Goal: Transaction & Acquisition: Purchase product/service

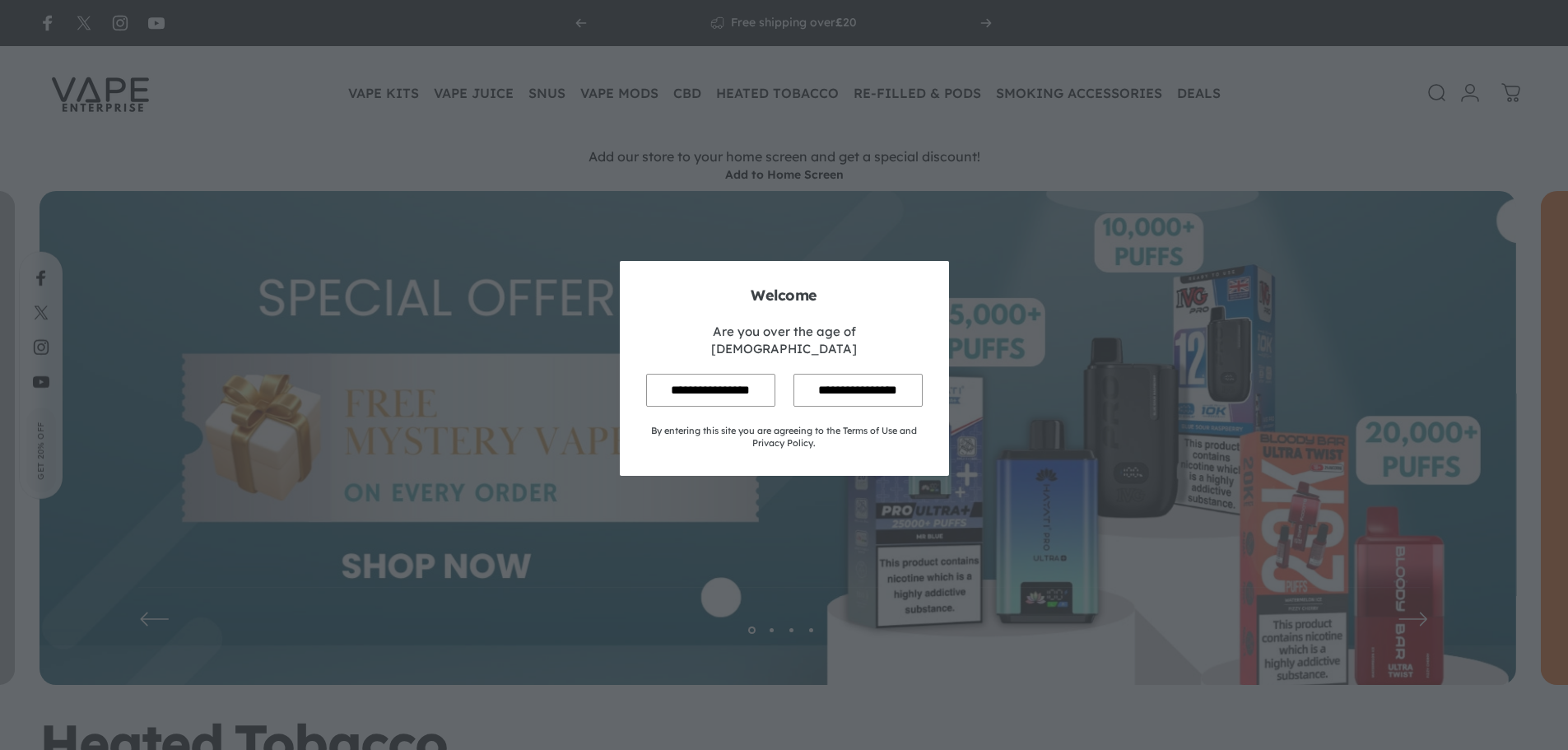
click at [706, 379] on input "**********" at bounding box center [711, 389] width 129 height 32
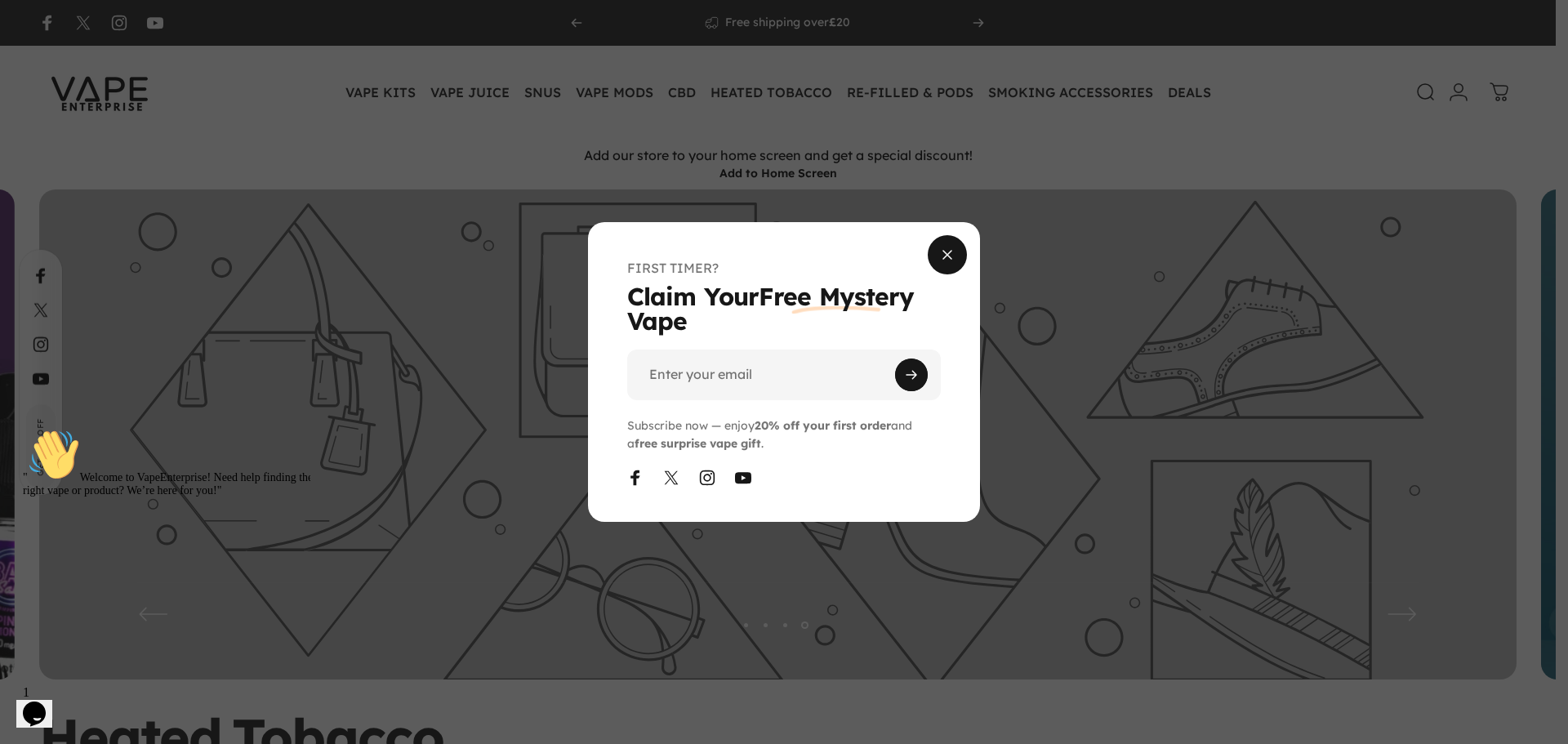
click at [935, 260] on span "Close" at bounding box center [947, 254] width 58 height 78
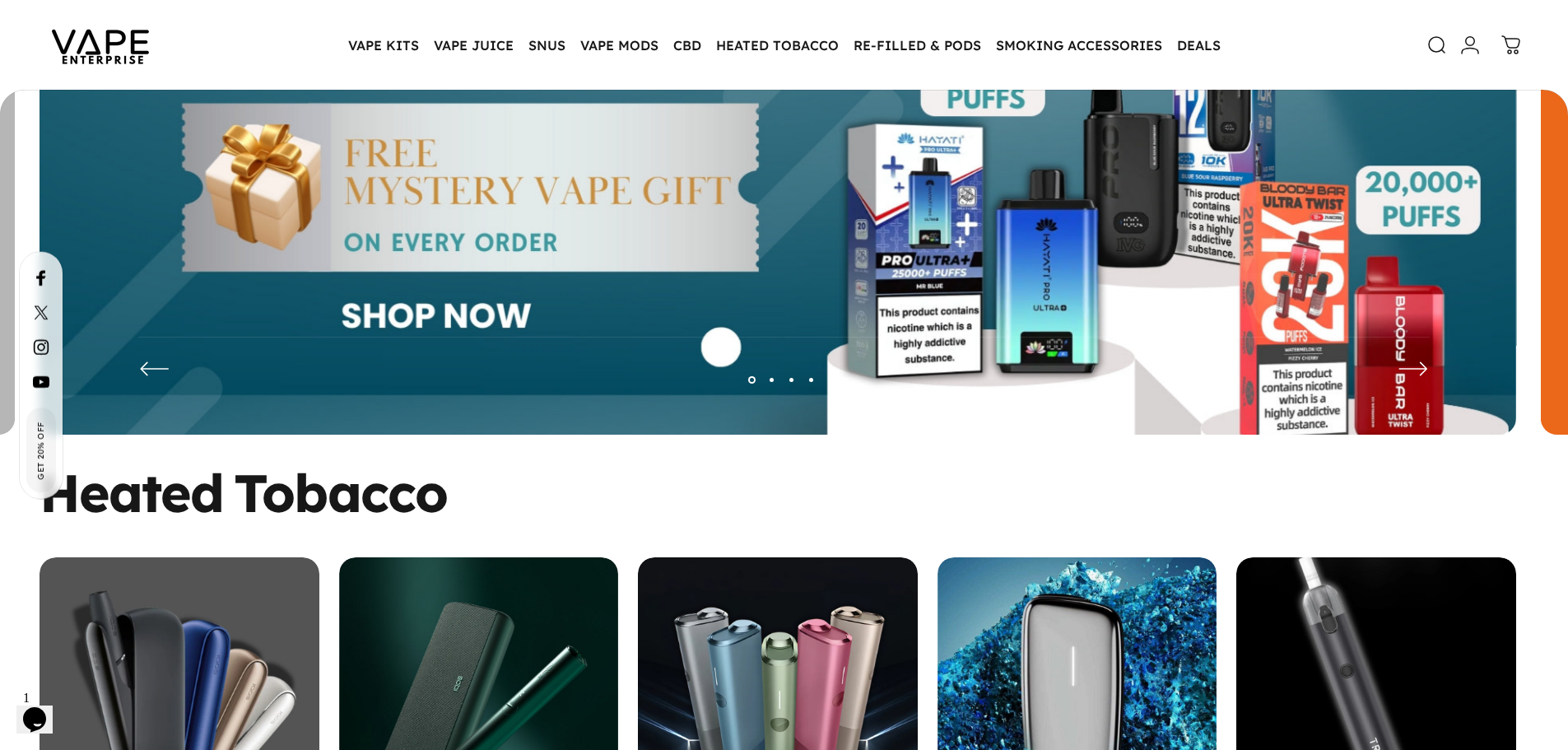
scroll to position [243, 0]
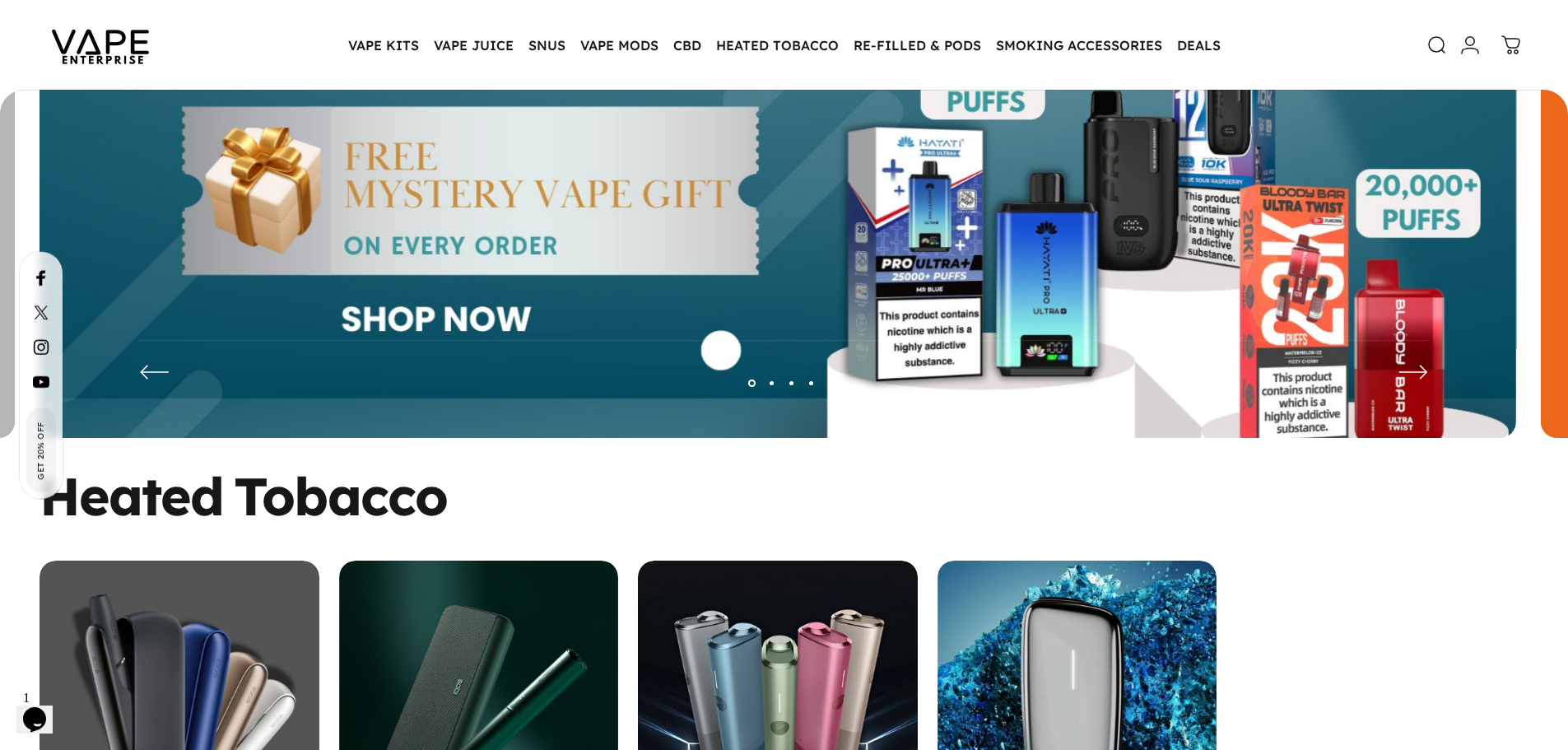
click at [787, 323] on img at bounding box center [778, 203] width 1477 height 519
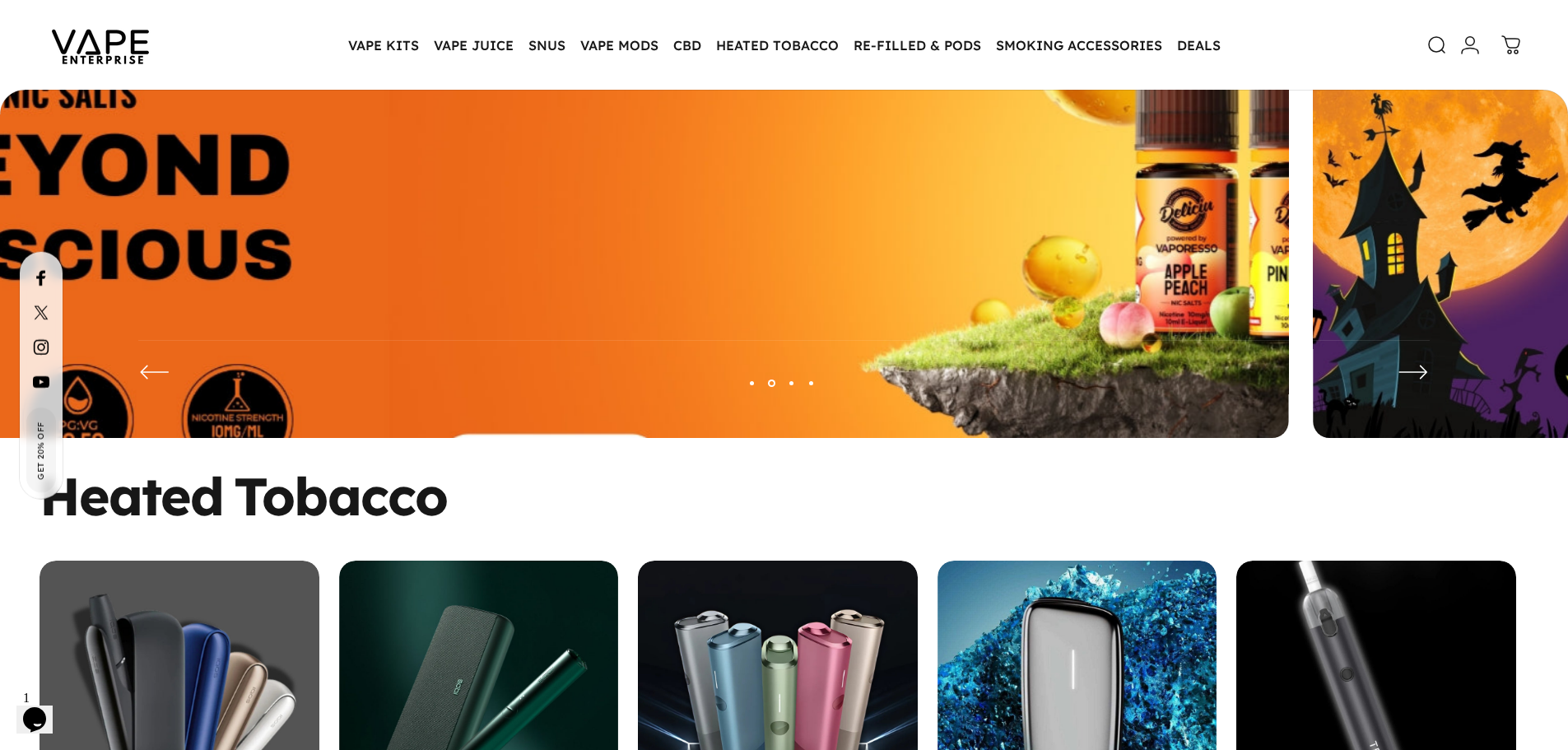
click at [601, 350] on img at bounding box center [550, 202] width 1920 height 675
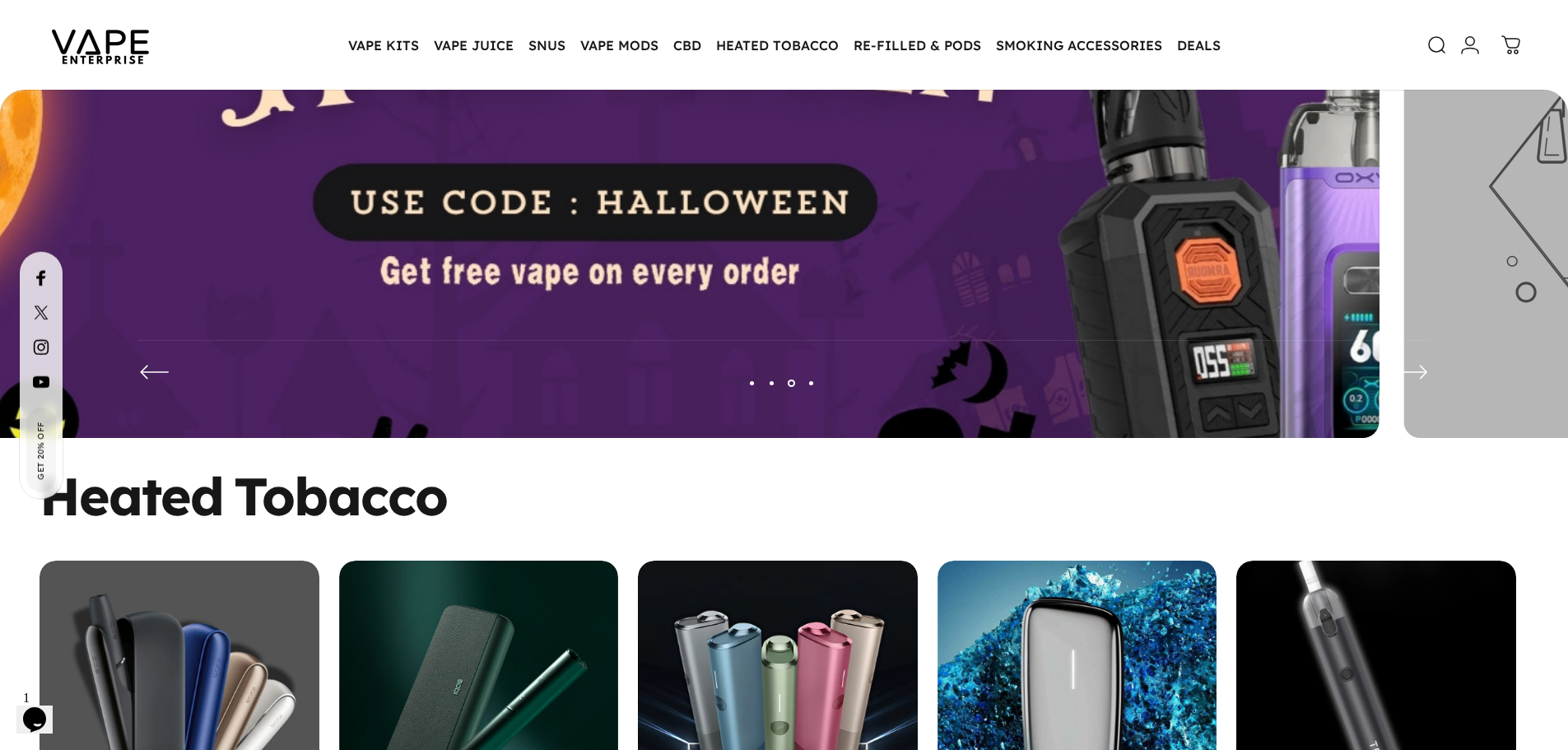
click at [558, 338] on img at bounding box center [640, 202] width 1920 height 675
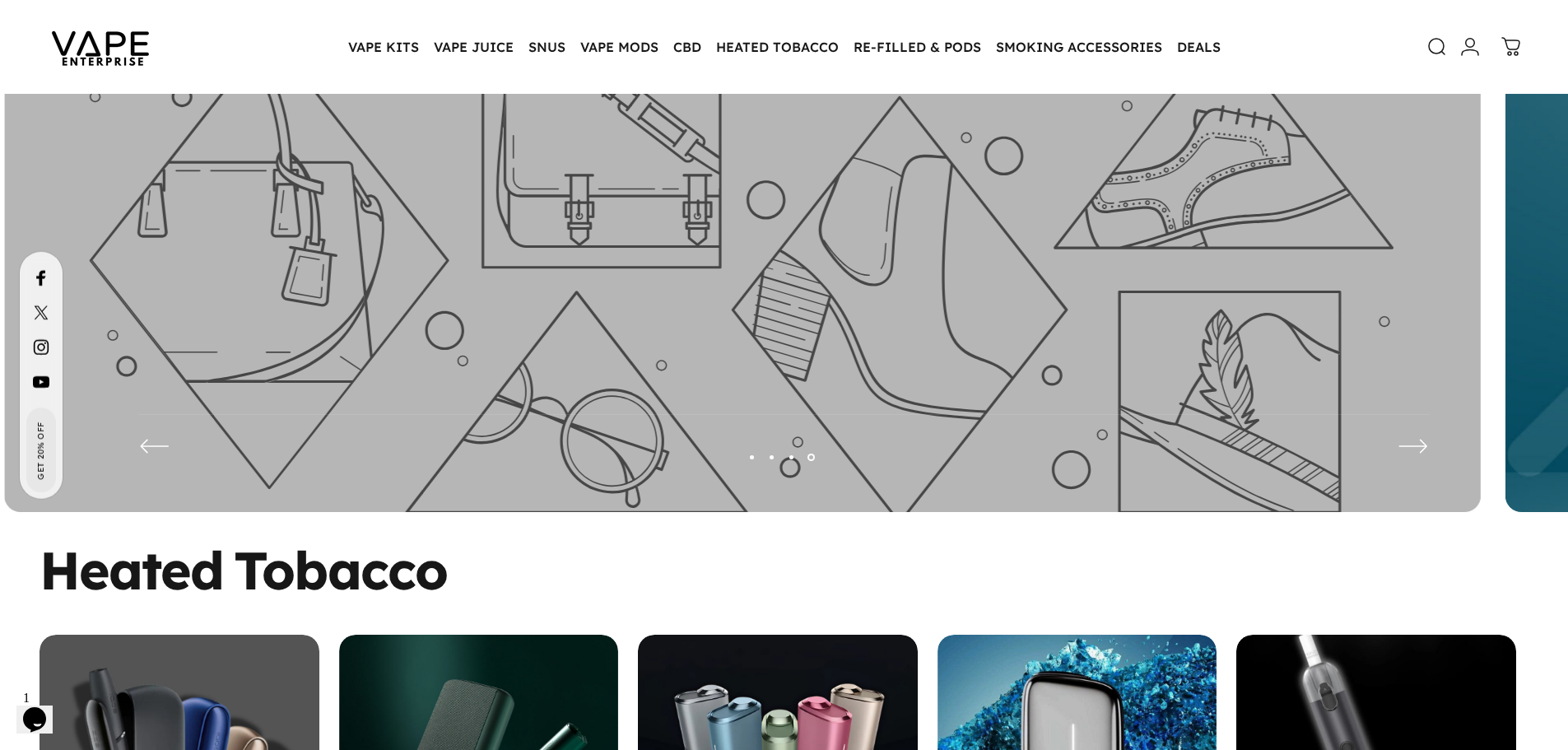
scroll to position [0, 0]
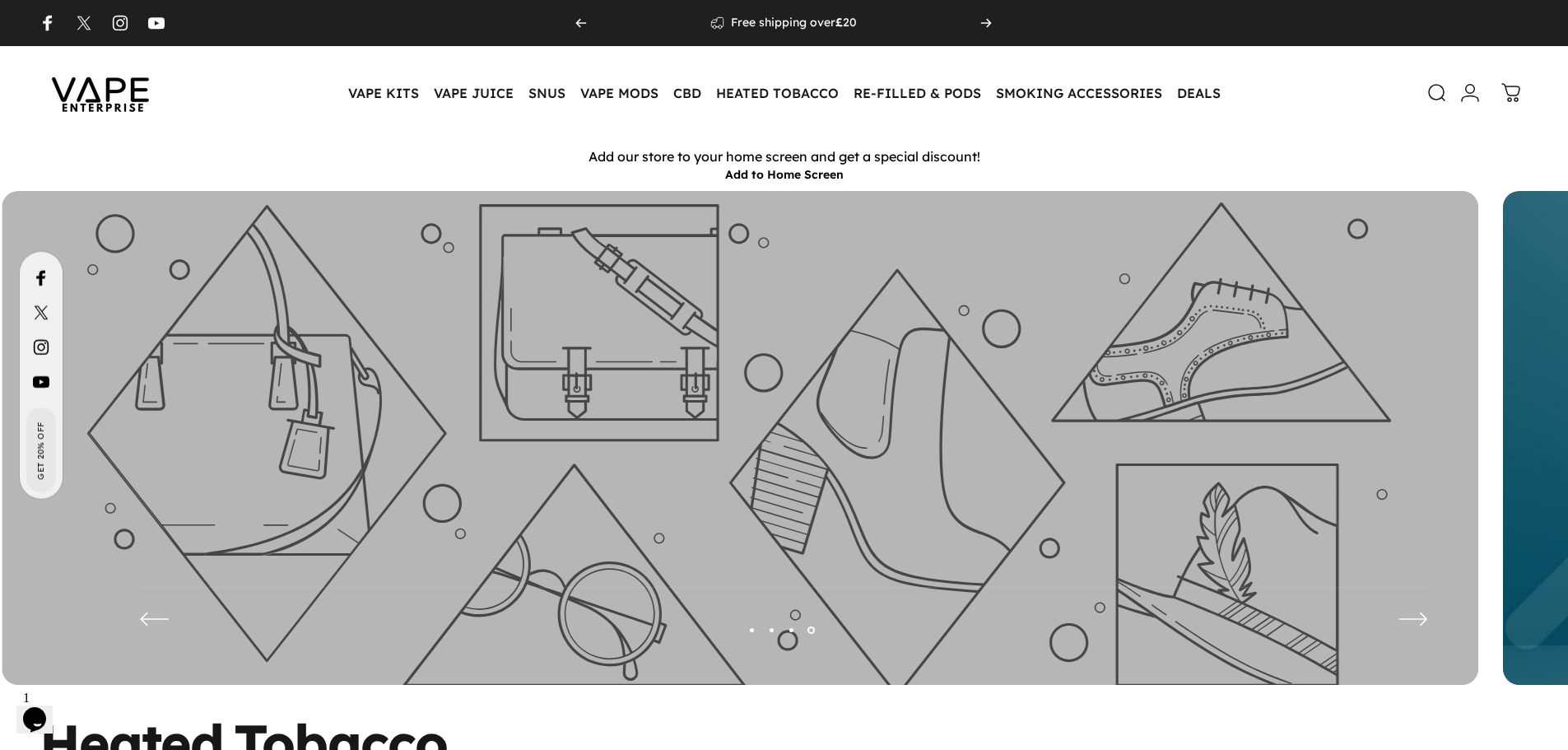
click at [816, 424] on icon at bounding box center [740, 450] width 1477 height 519
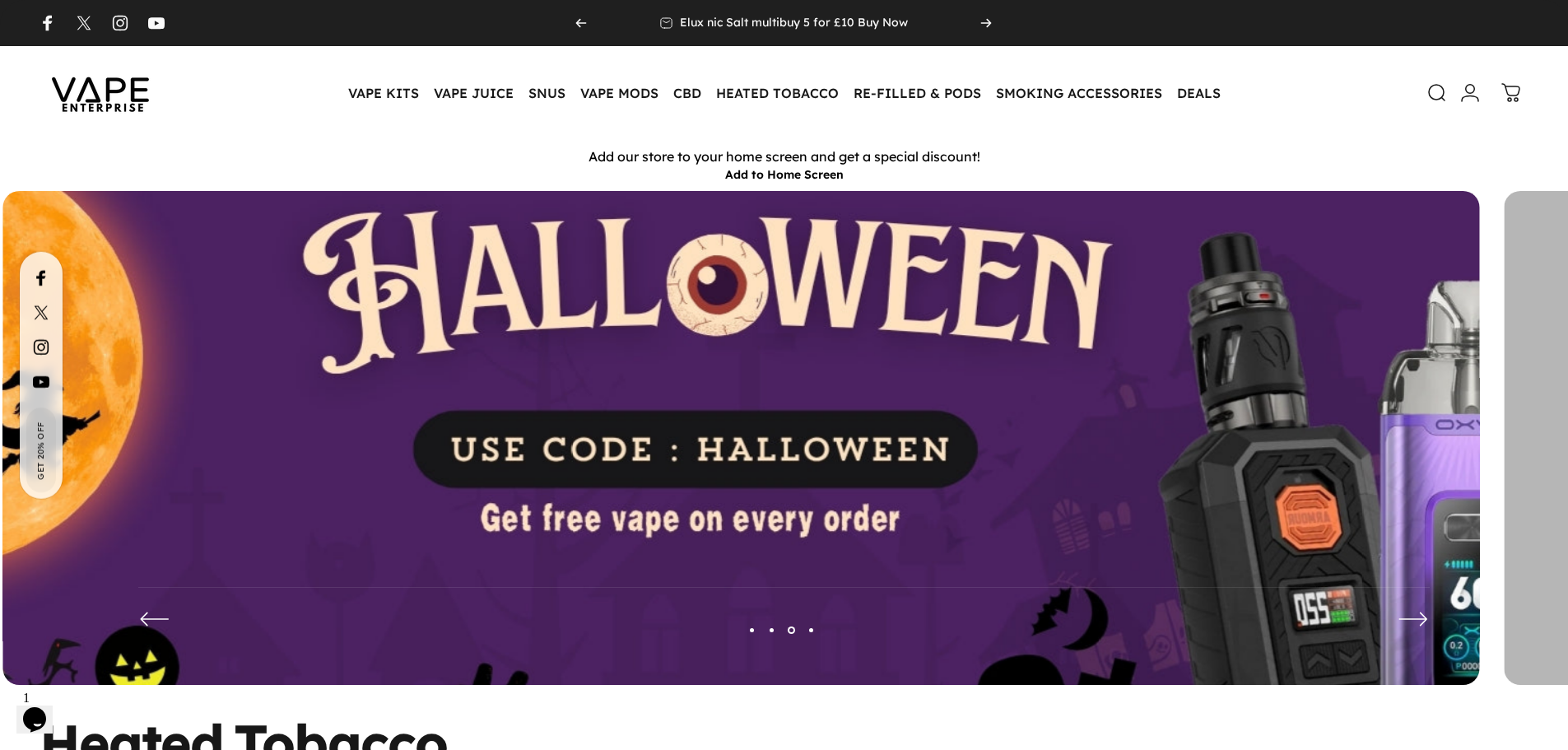
click at [531, 421] on img at bounding box center [741, 450] width 1920 height 675
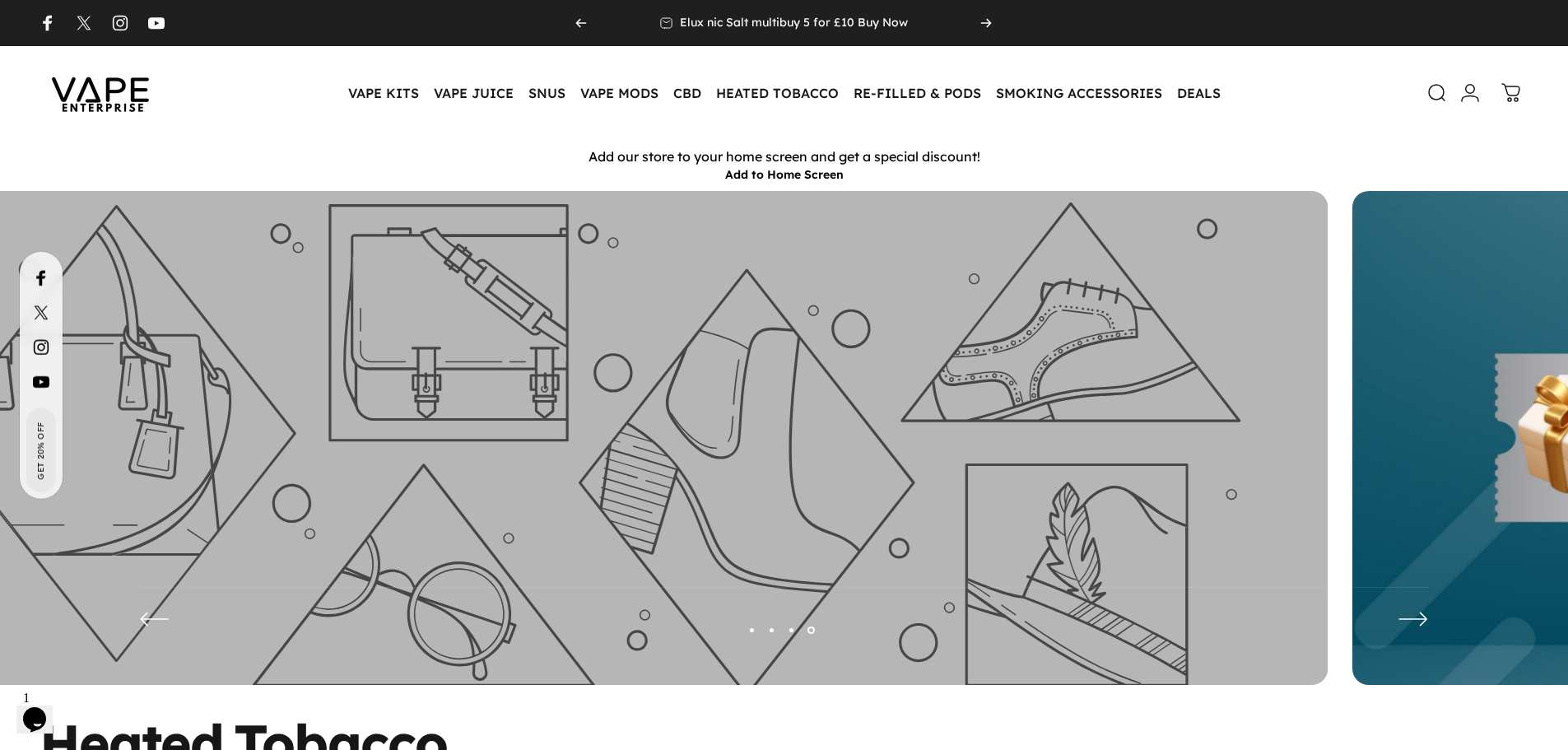
click at [592, 416] on icon at bounding box center [589, 450] width 1477 height 519
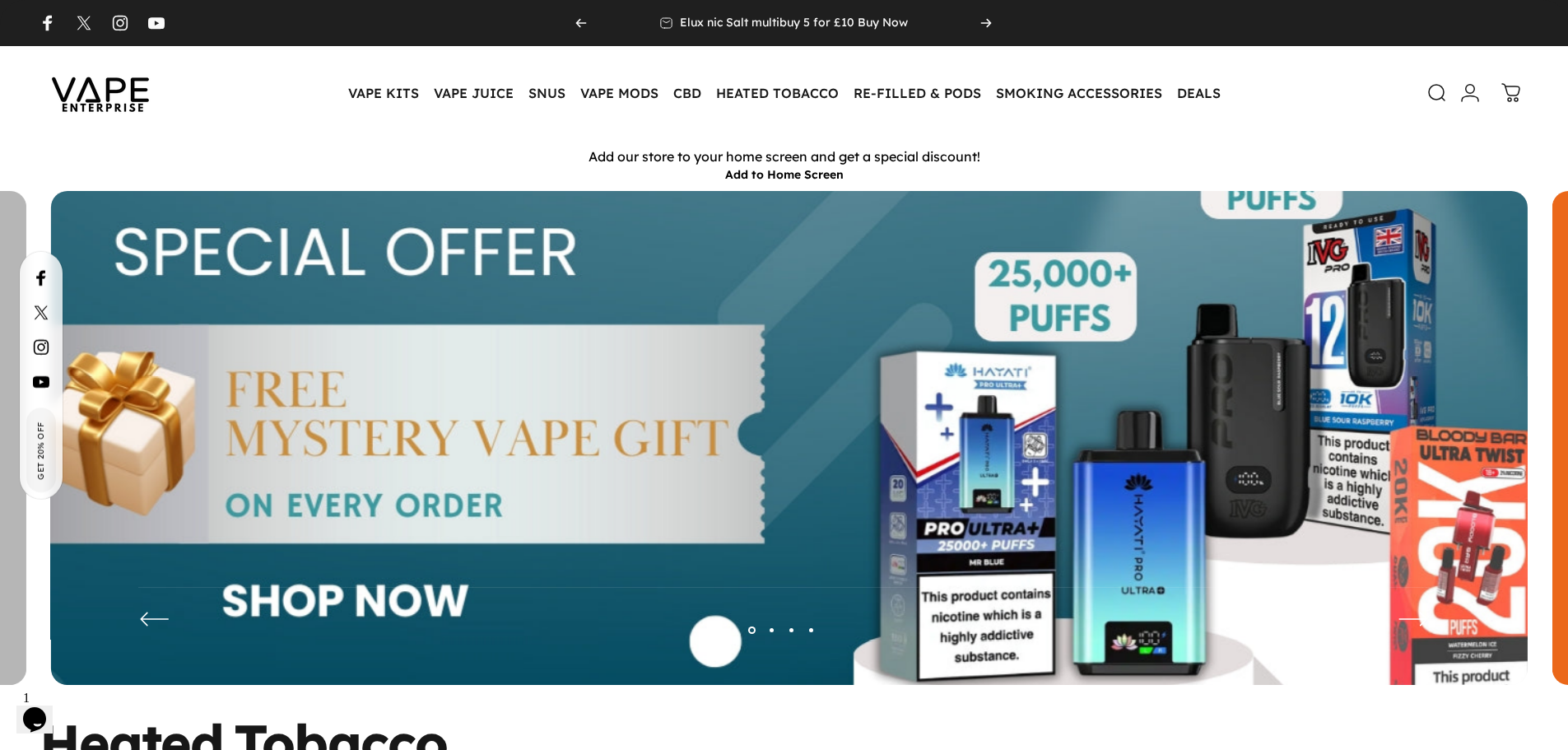
click at [514, 381] on img at bounding box center [790, 450] width 1920 height 675
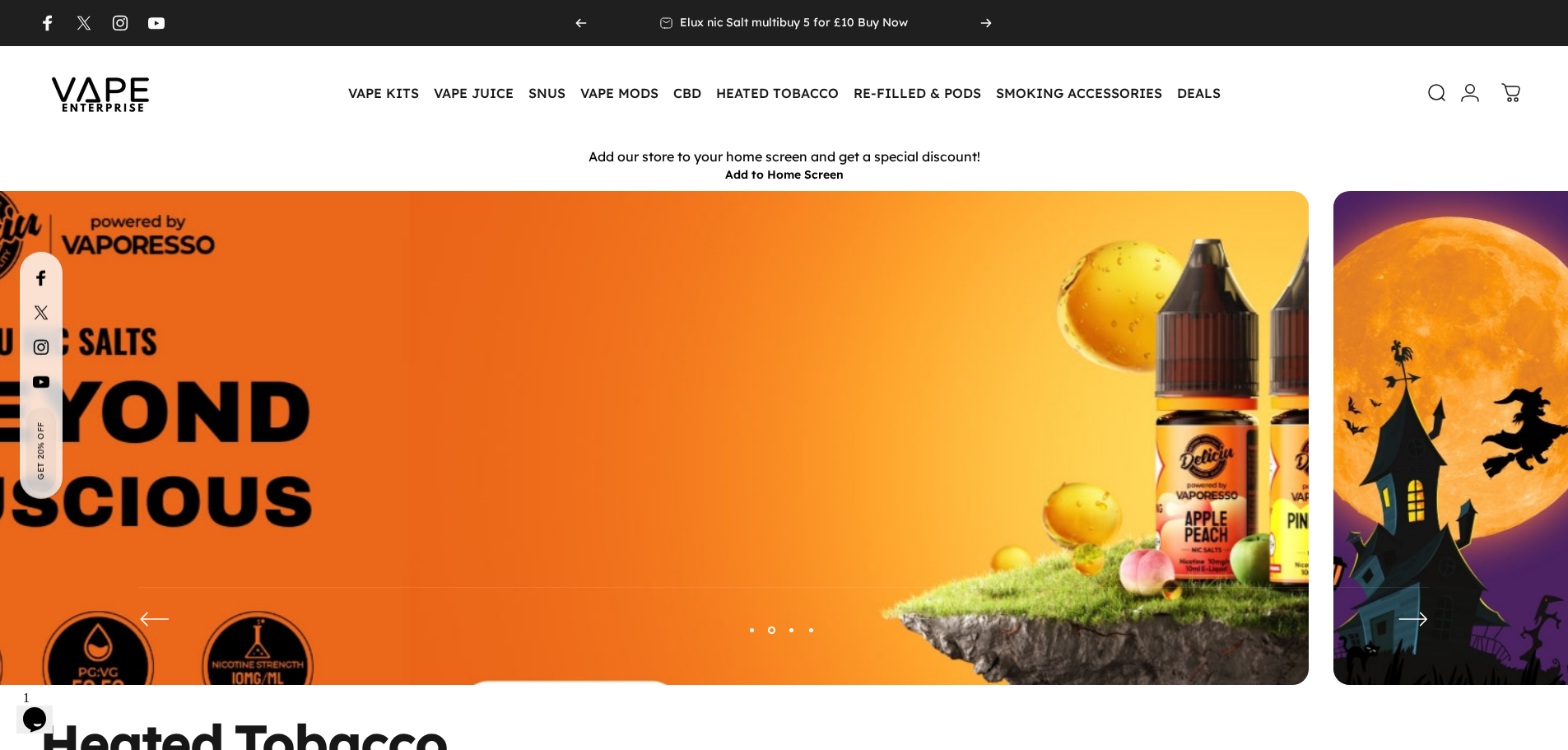
click at [604, 377] on img at bounding box center [571, 450] width 1920 height 675
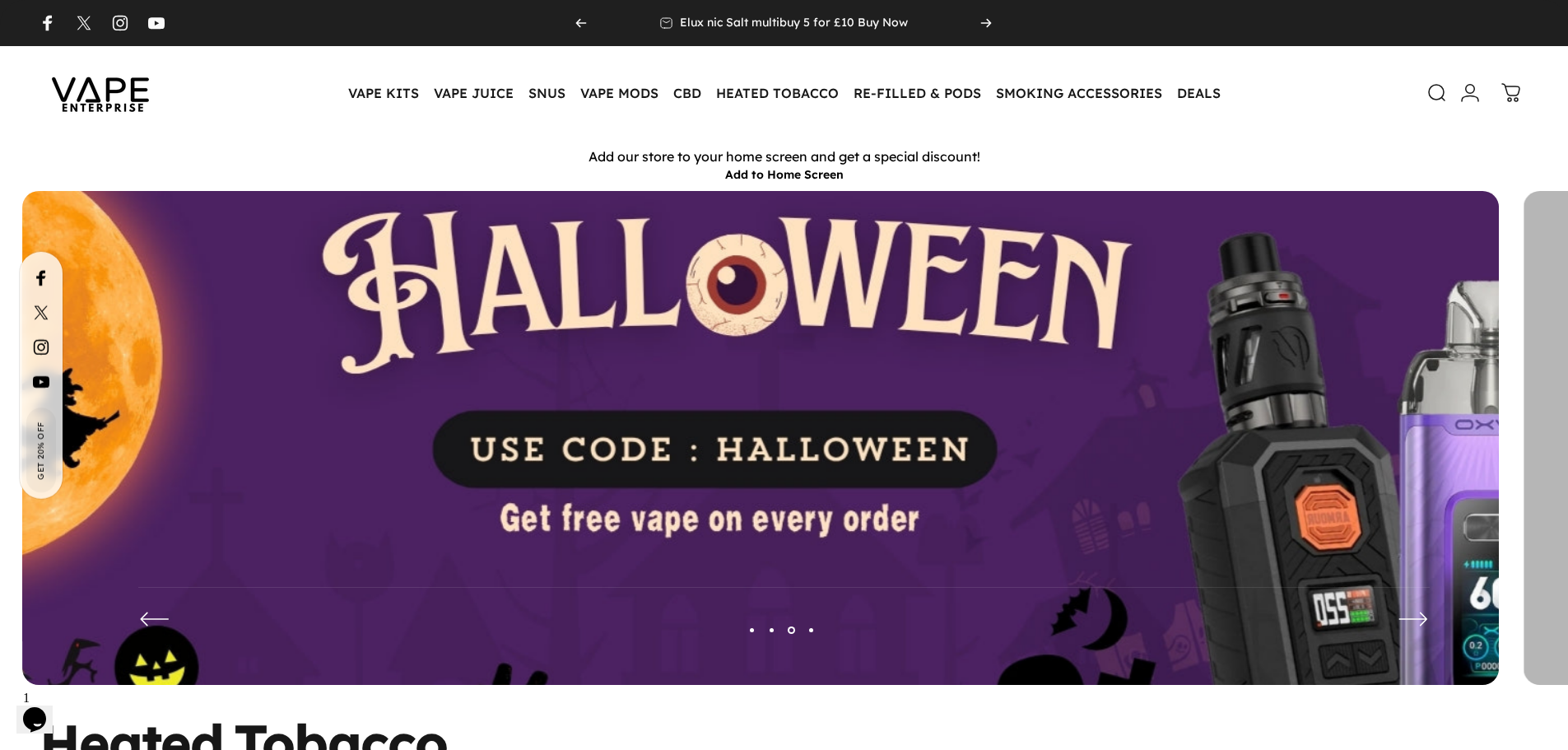
click at [566, 373] on img at bounding box center [761, 450] width 1920 height 675
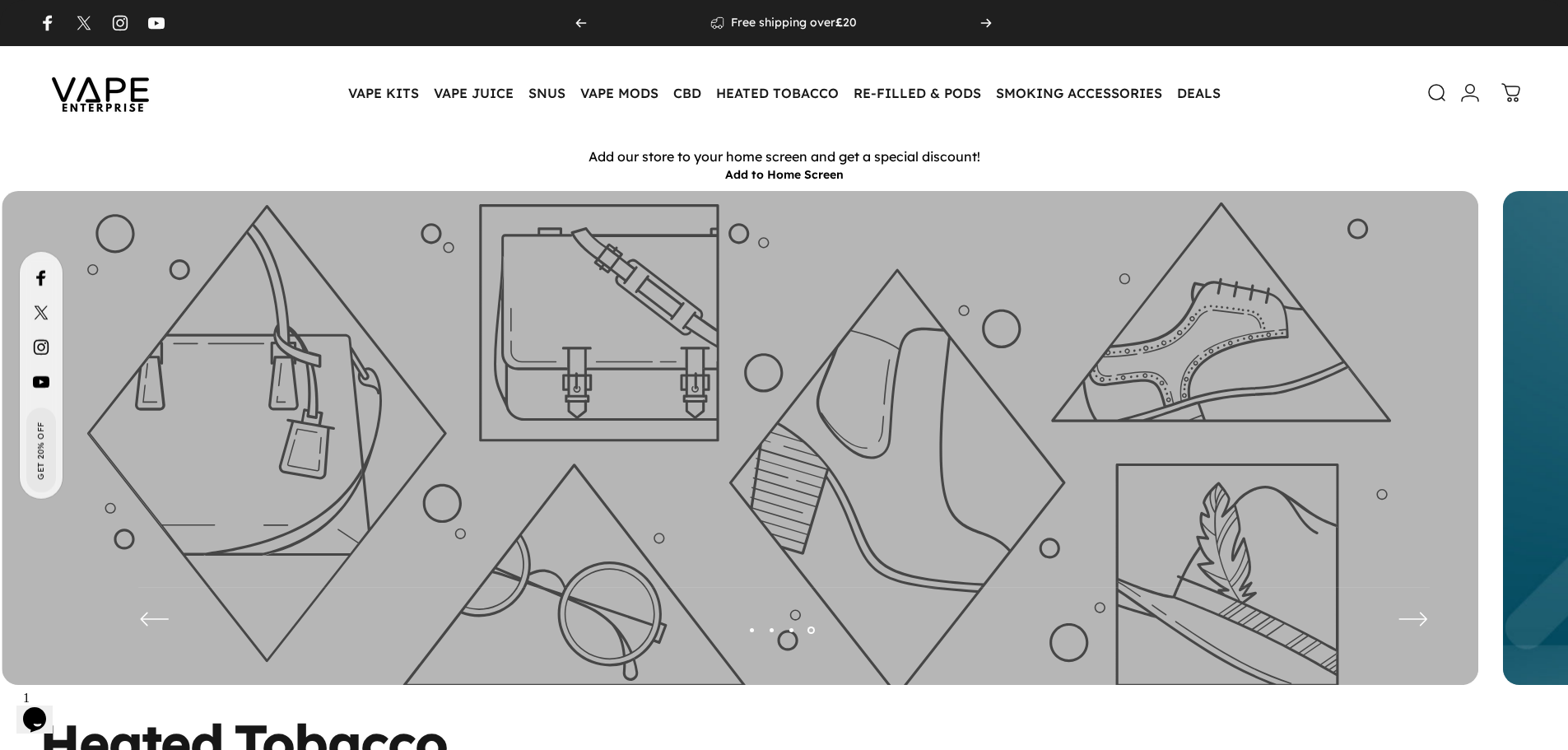
click at [766, 379] on icon at bounding box center [740, 450] width 1477 height 519
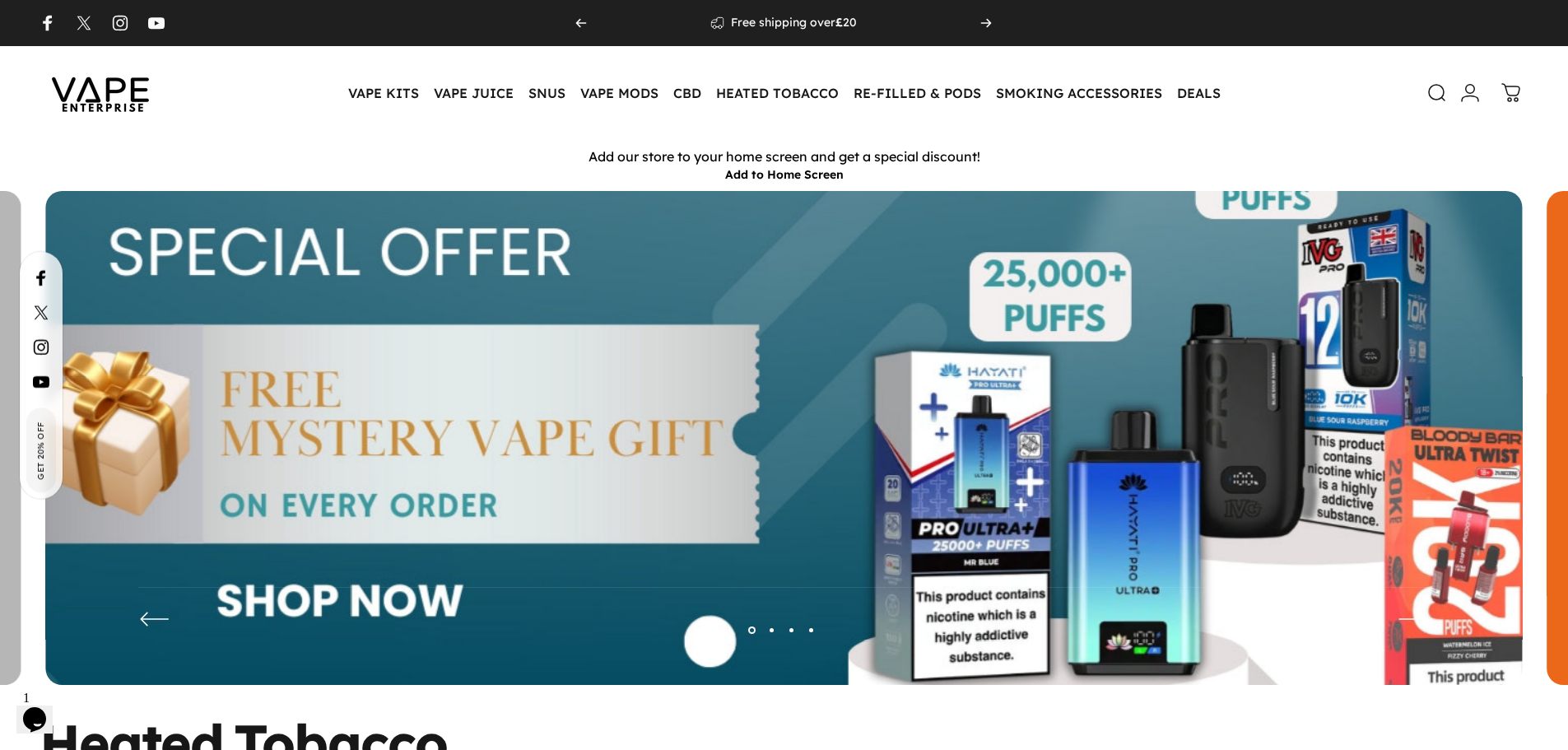
click at [1116, 356] on img at bounding box center [784, 450] width 1920 height 675
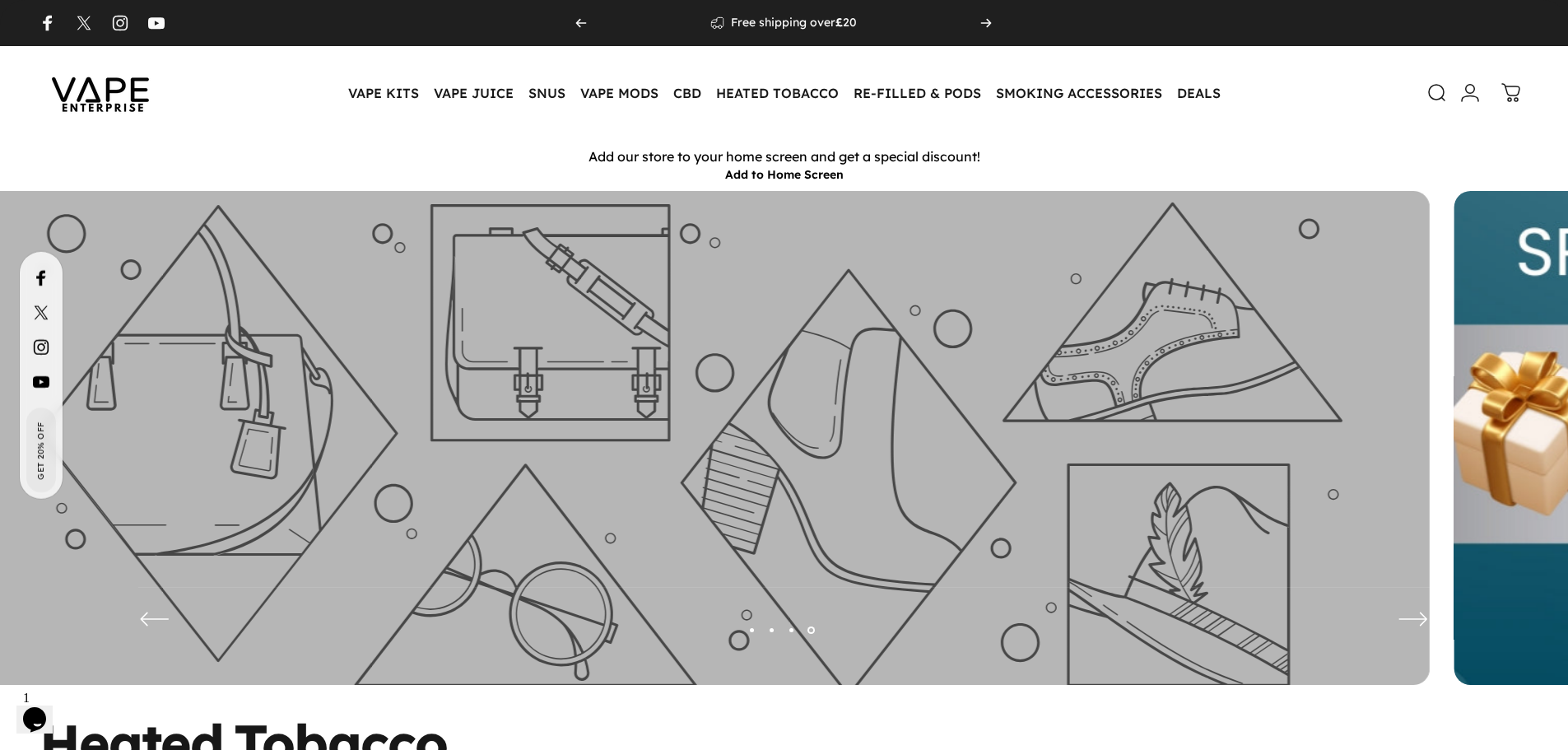
click at [1138, 356] on icon at bounding box center [691, 450] width 1477 height 519
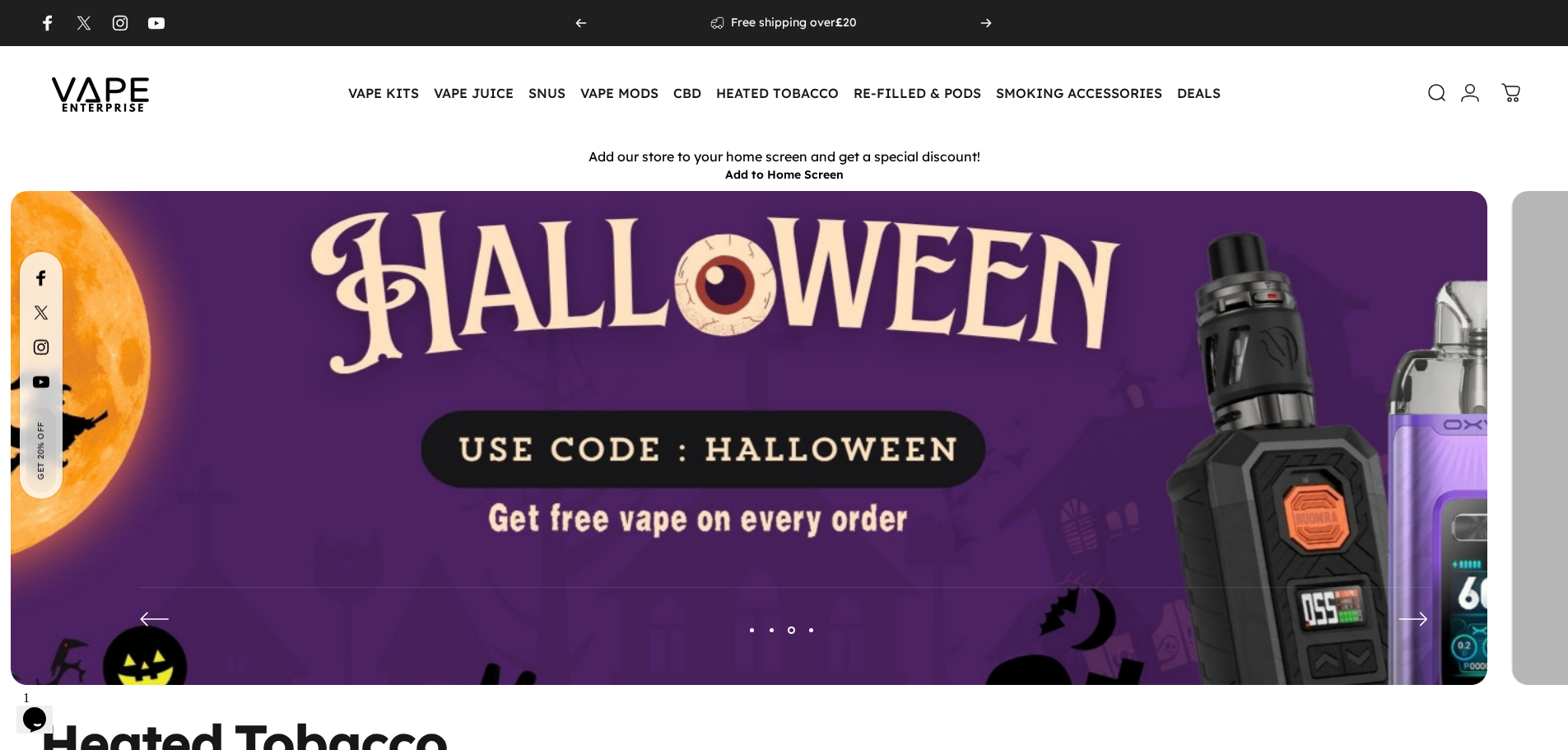
click at [1161, 368] on img at bounding box center [749, 450] width 1920 height 675
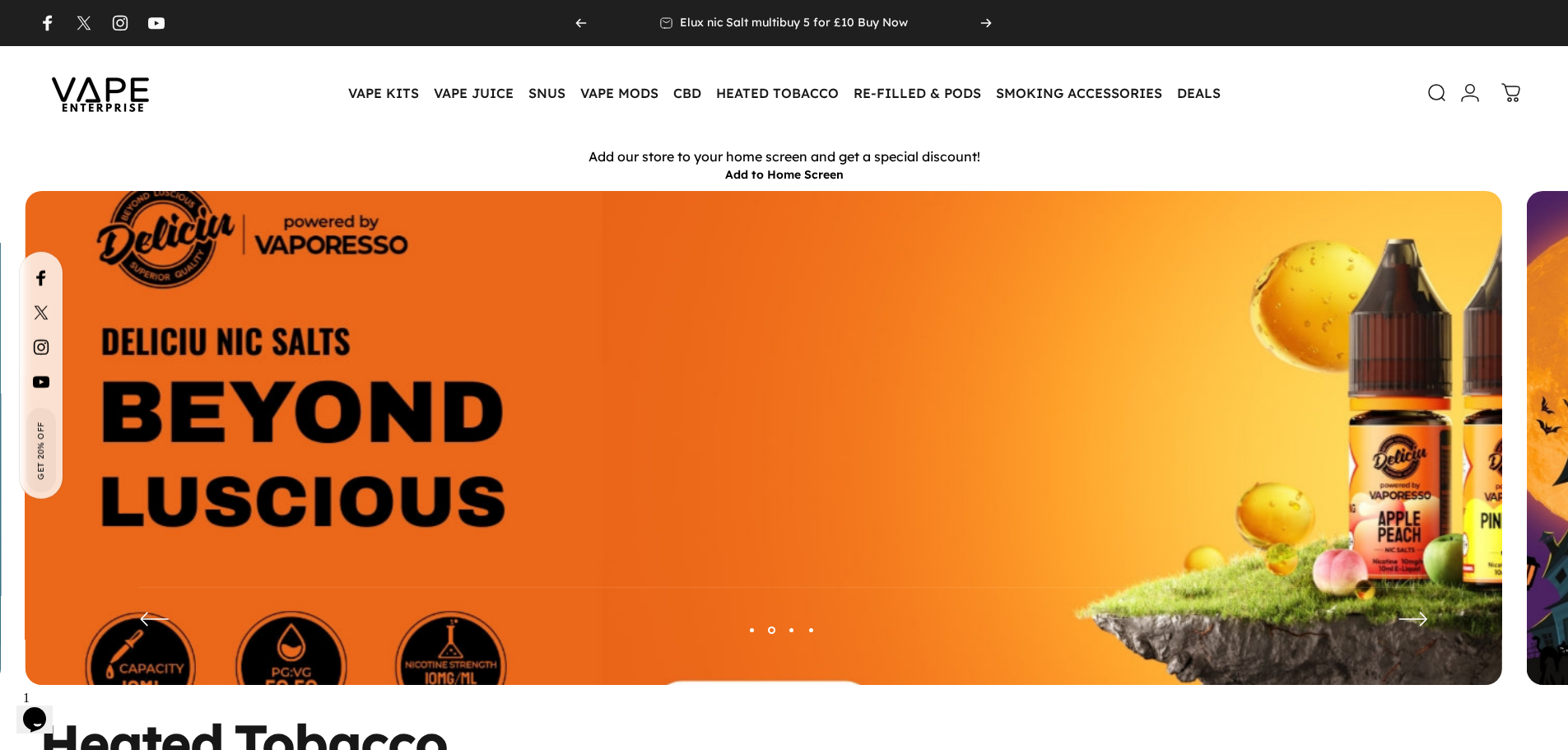
click at [1328, 365] on img at bounding box center [764, 450] width 1920 height 675
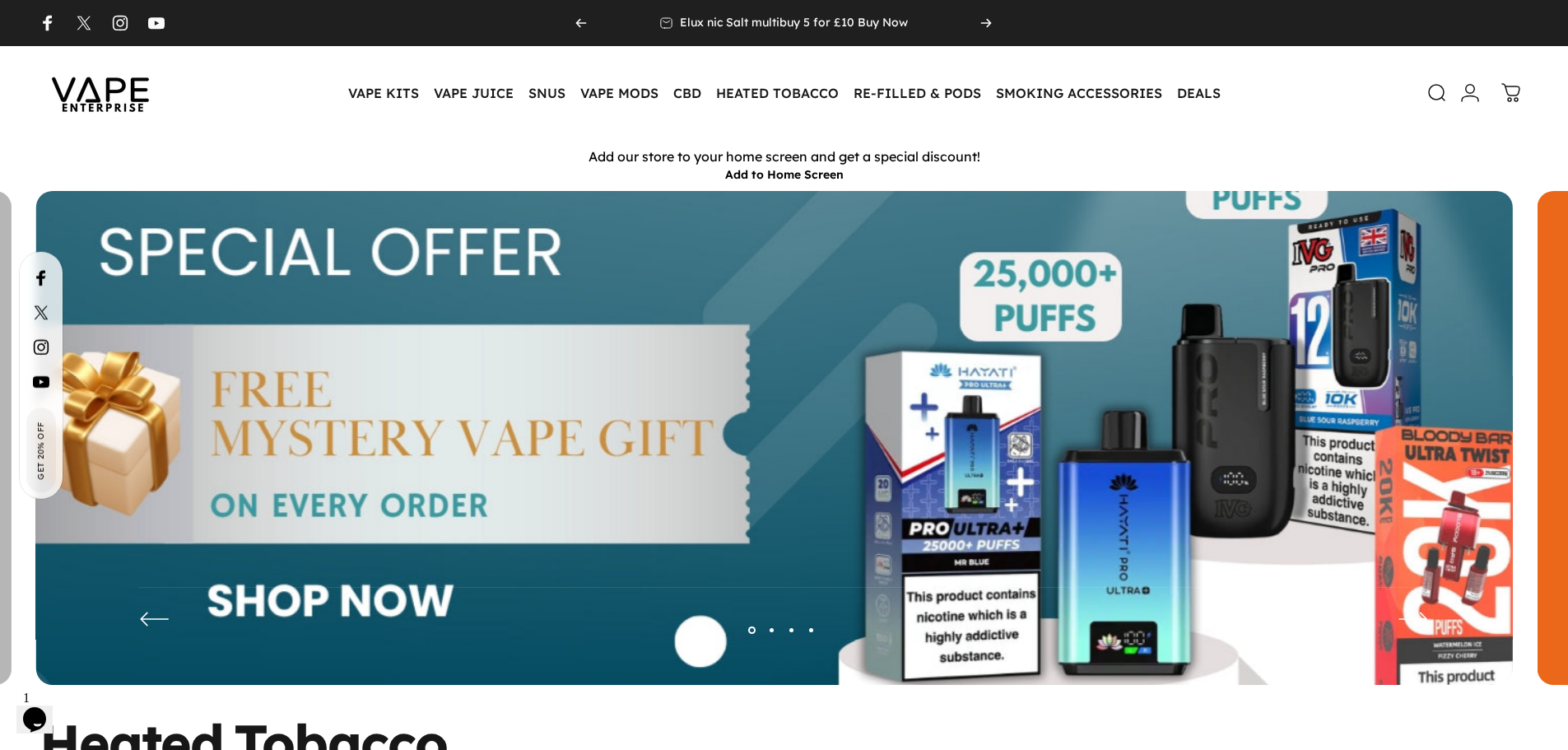
click at [956, 367] on img at bounding box center [775, 450] width 1920 height 675
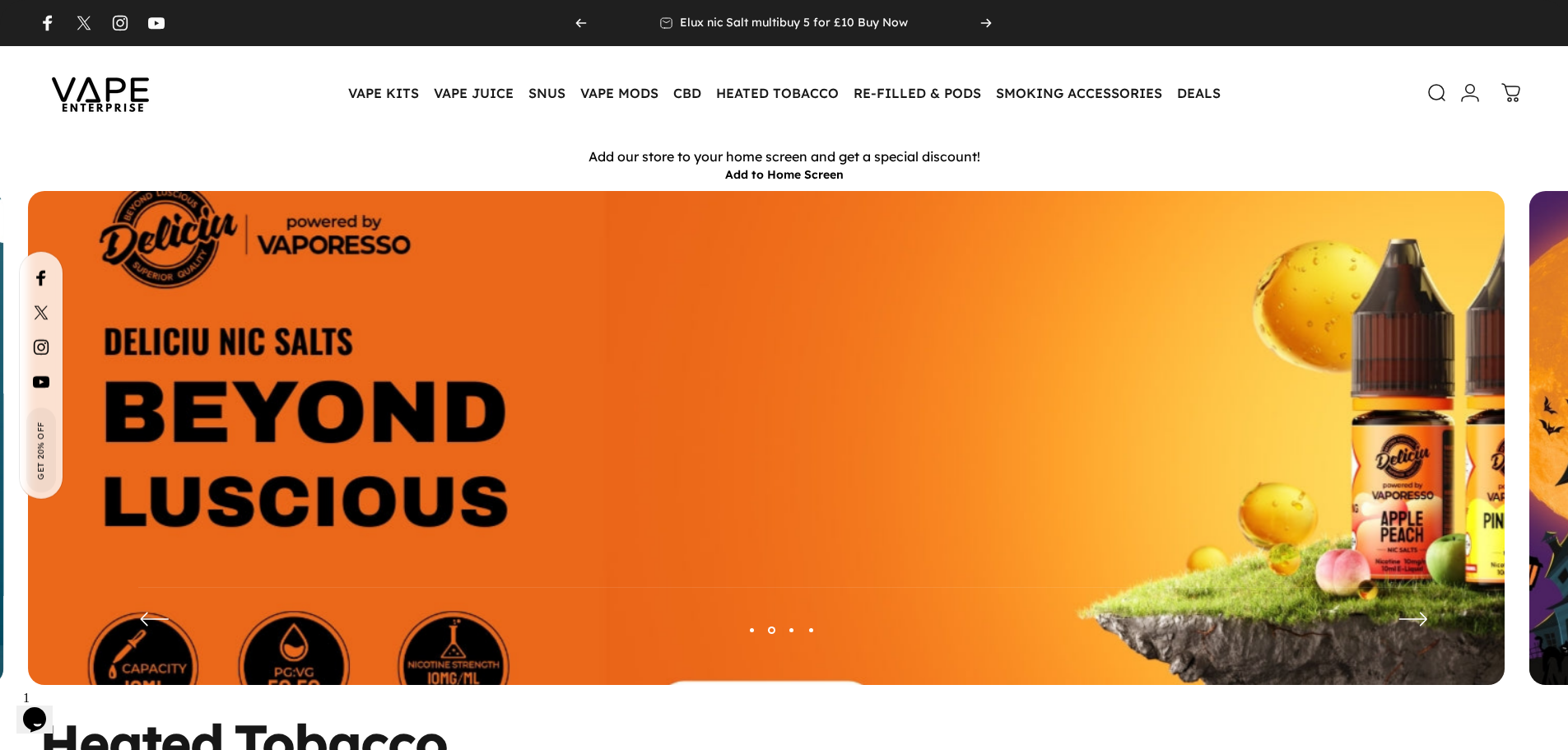
click at [621, 367] on img at bounding box center [767, 450] width 1920 height 675
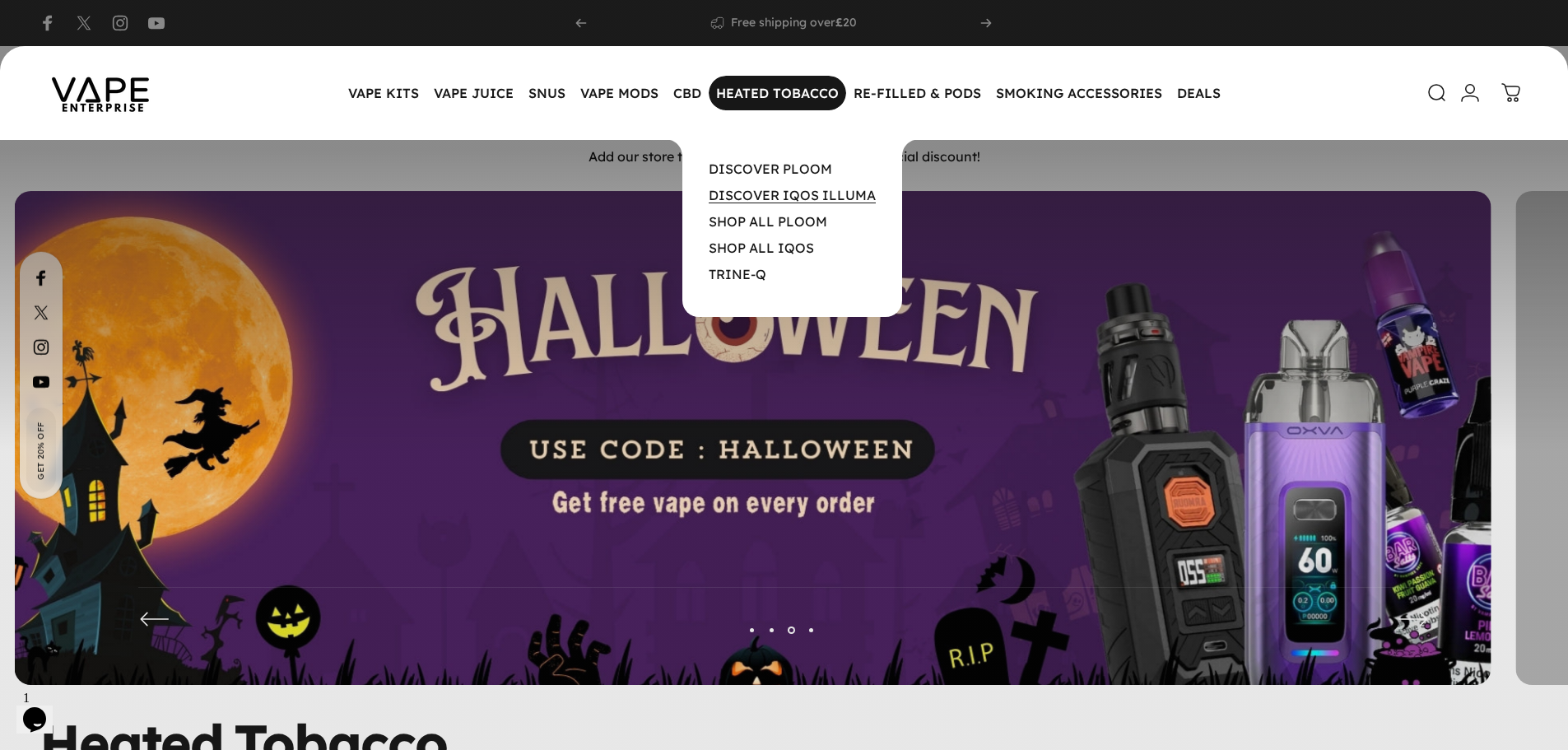
click at [778, 193] on link "DISCOVER IQOS ILLUMA" at bounding box center [791, 195] width 167 height 17
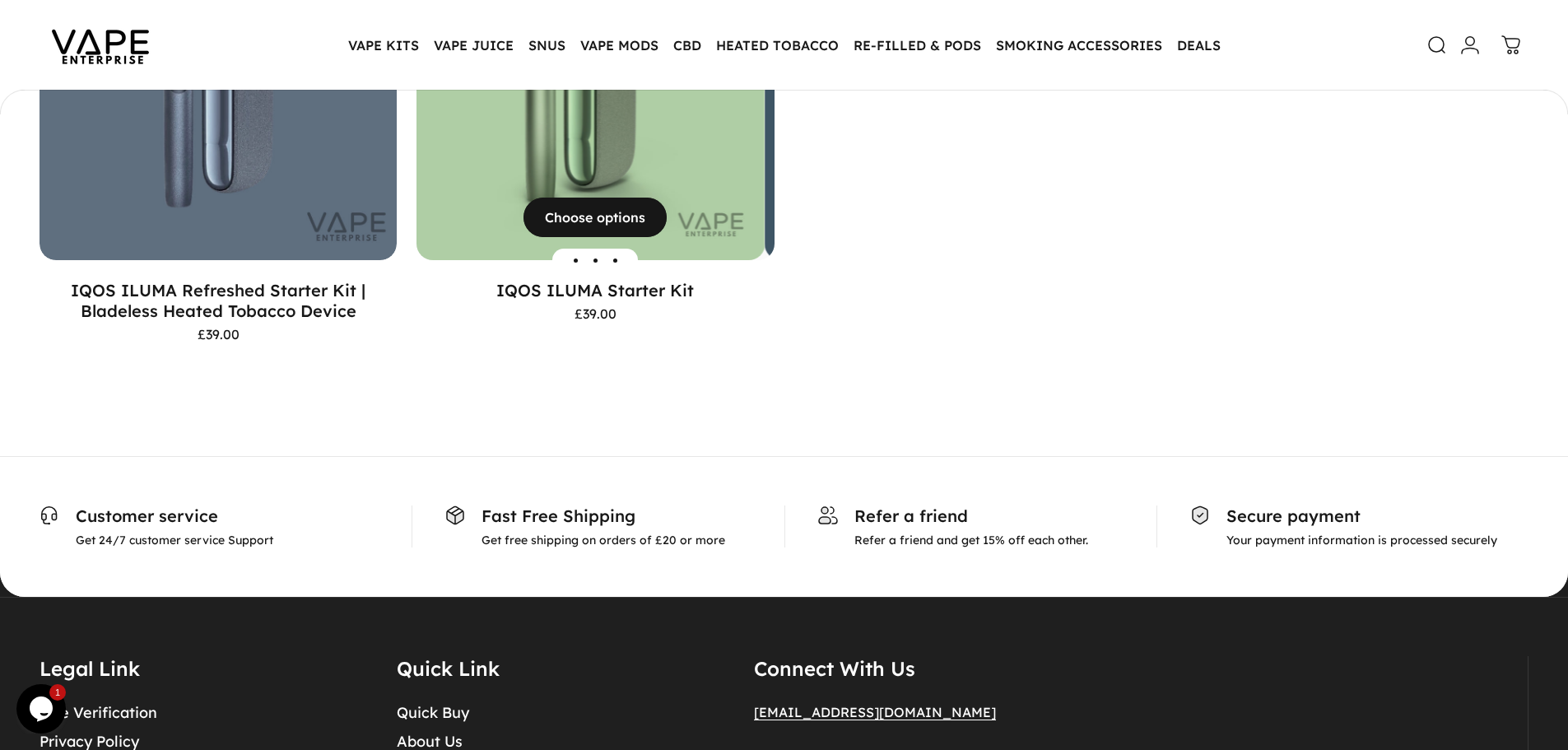
scroll to position [737, 0]
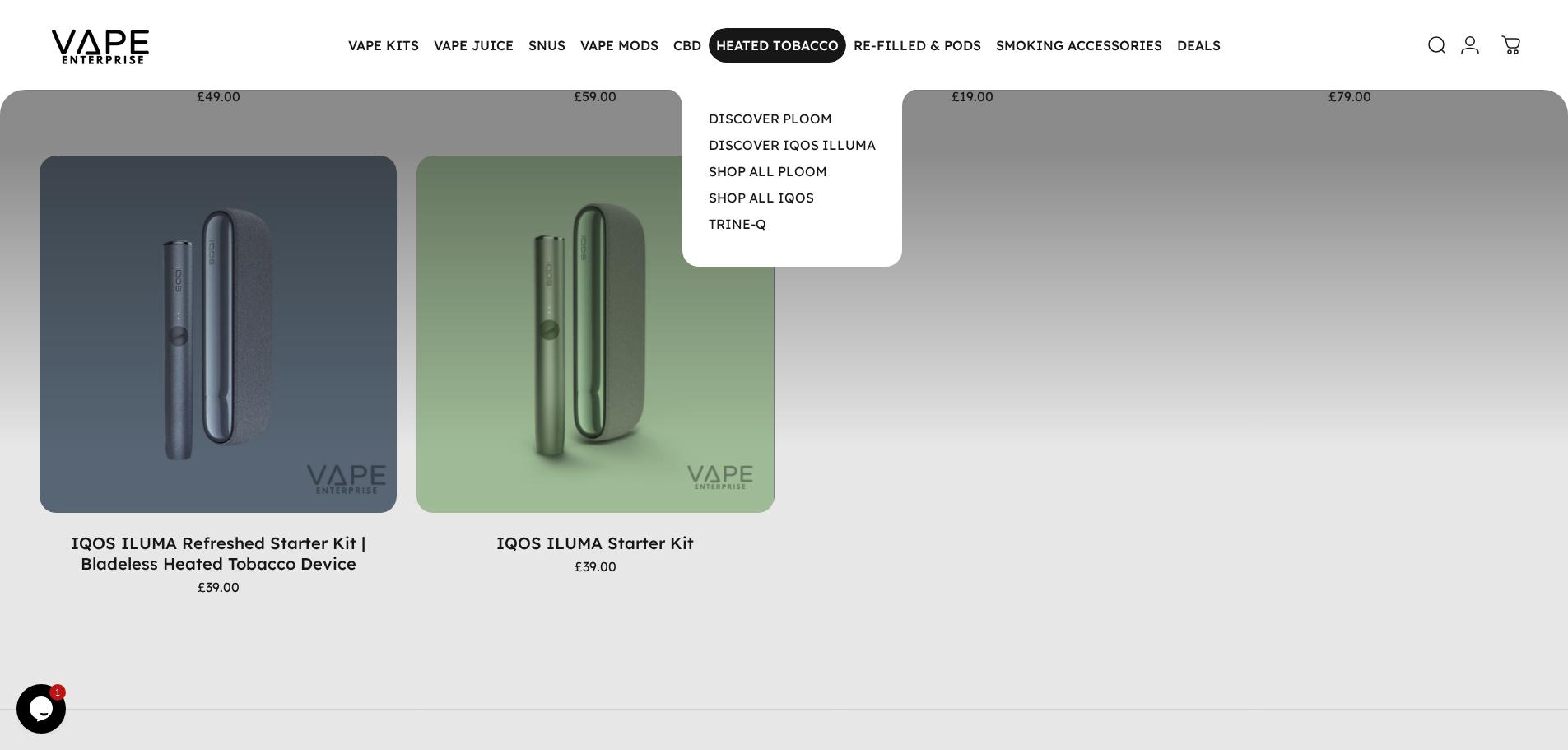
click at [816, 46] on magnet-element "HEATED TOBACCO HEATED TOBACCO" at bounding box center [777, 46] width 138 height 35
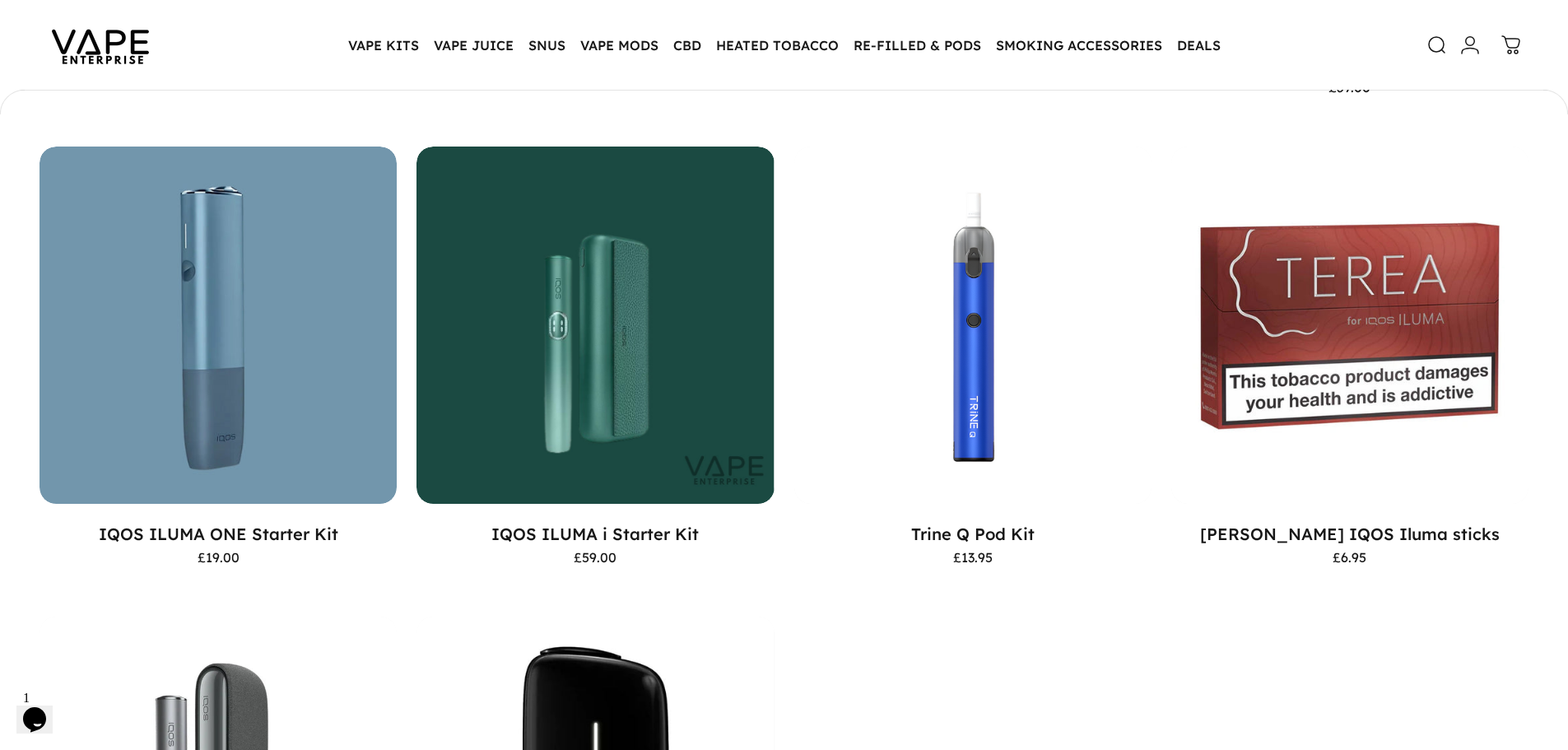
scroll to position [983, 0]
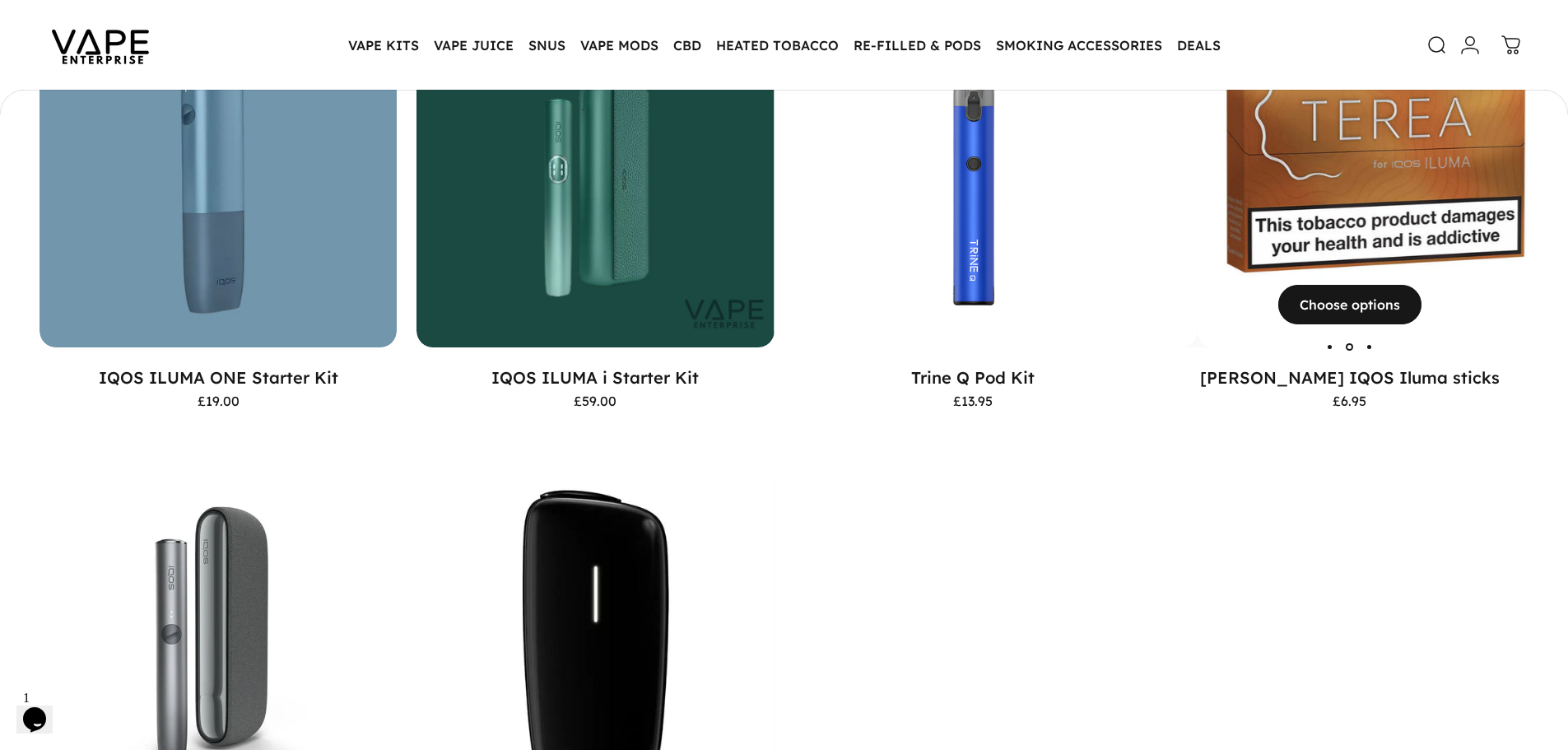
click at [1310, 189] on img "TEREA IQOS Iluma sticks" at bounding box center [1375, 168] width 358 height 358
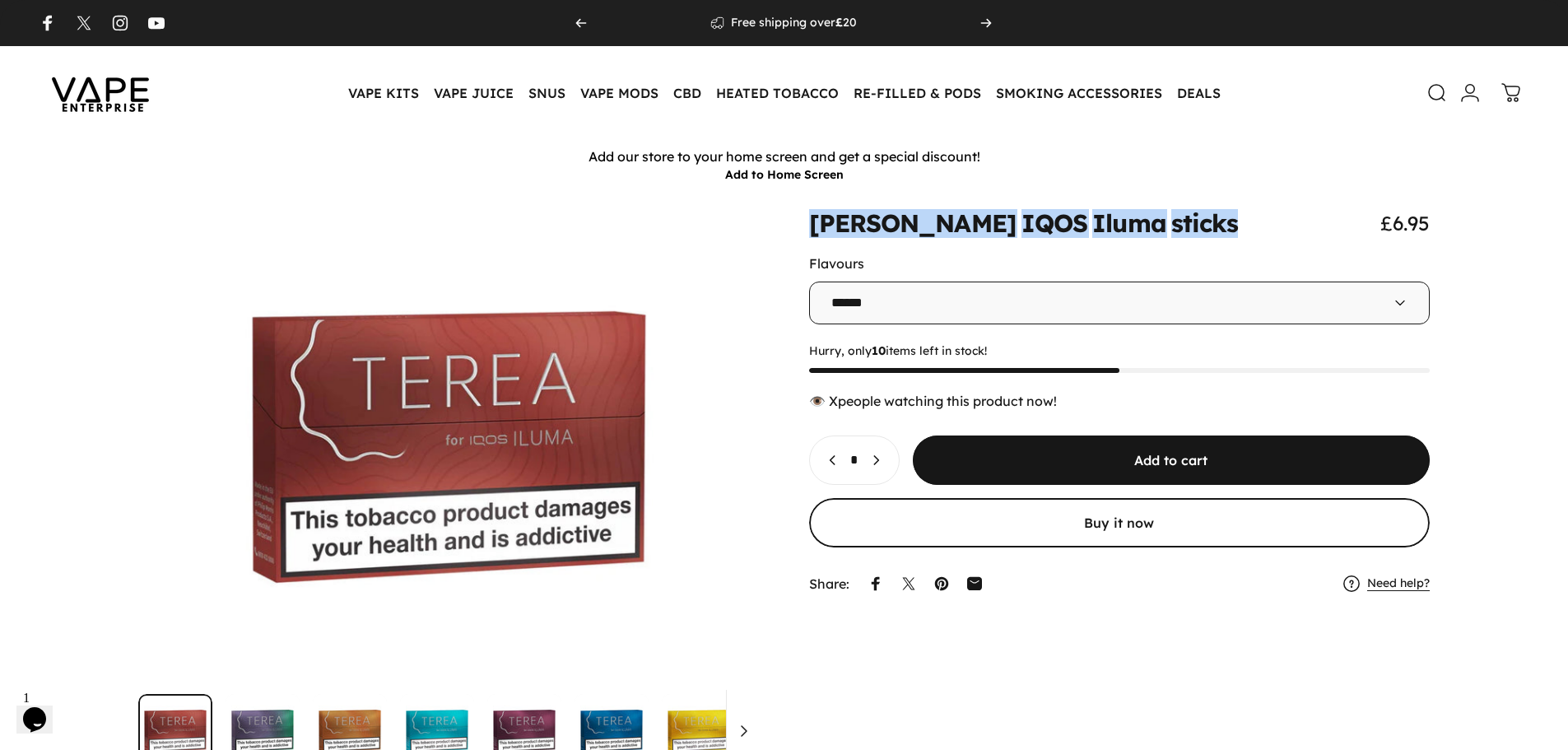
drag, startPoint x: 816, startPoint y: 222, endPoint x: 1127, endPoint y: 222, distance: 311.0
click at [1127, 222] on div "[PERSON_NAME] IQOS Iluma sticks £6.95" at bounding box center [1119, 223] width 621 height 25
copy split-words "[PERSON_NAME] IQOS Iluma sticks"
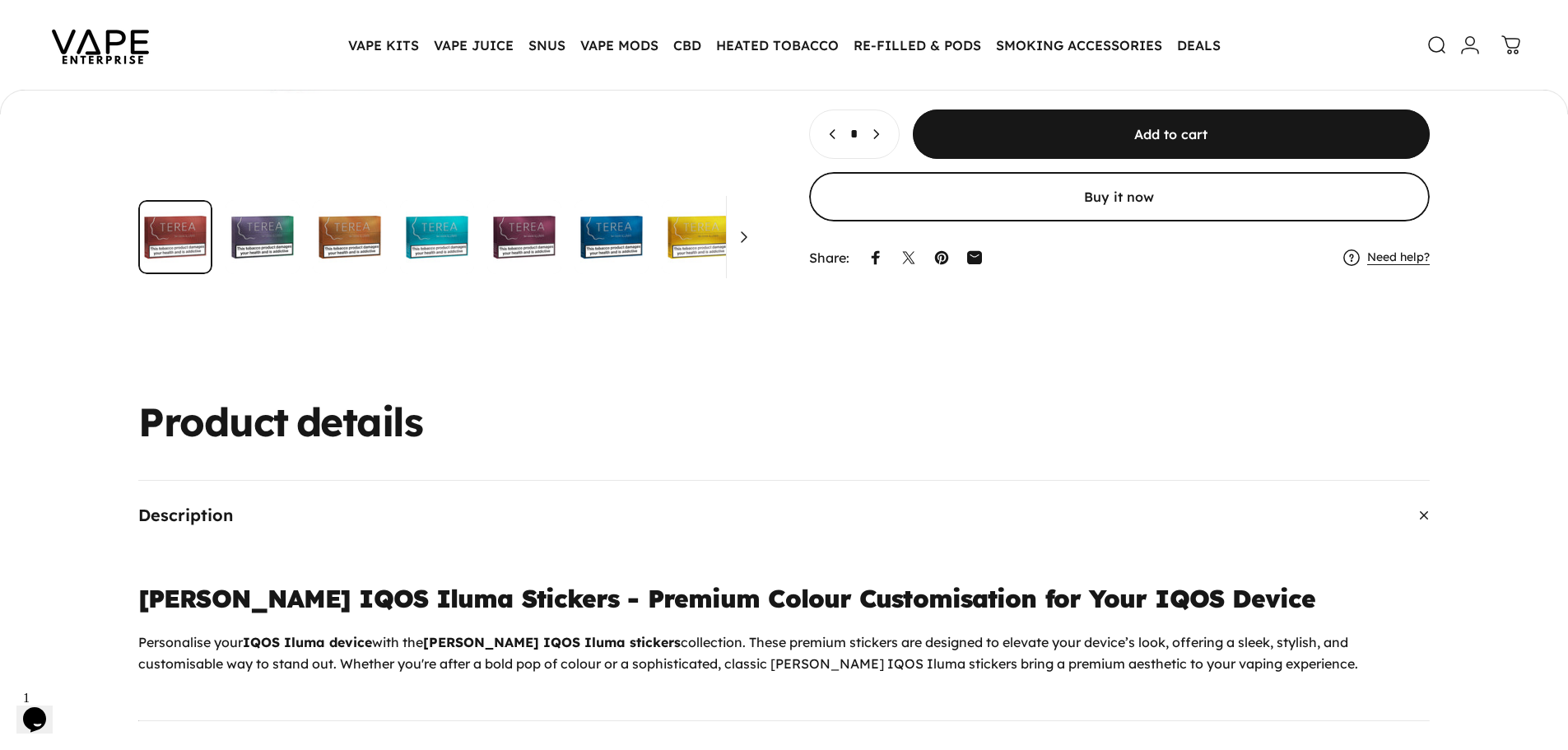
scroll to position [407, 0]
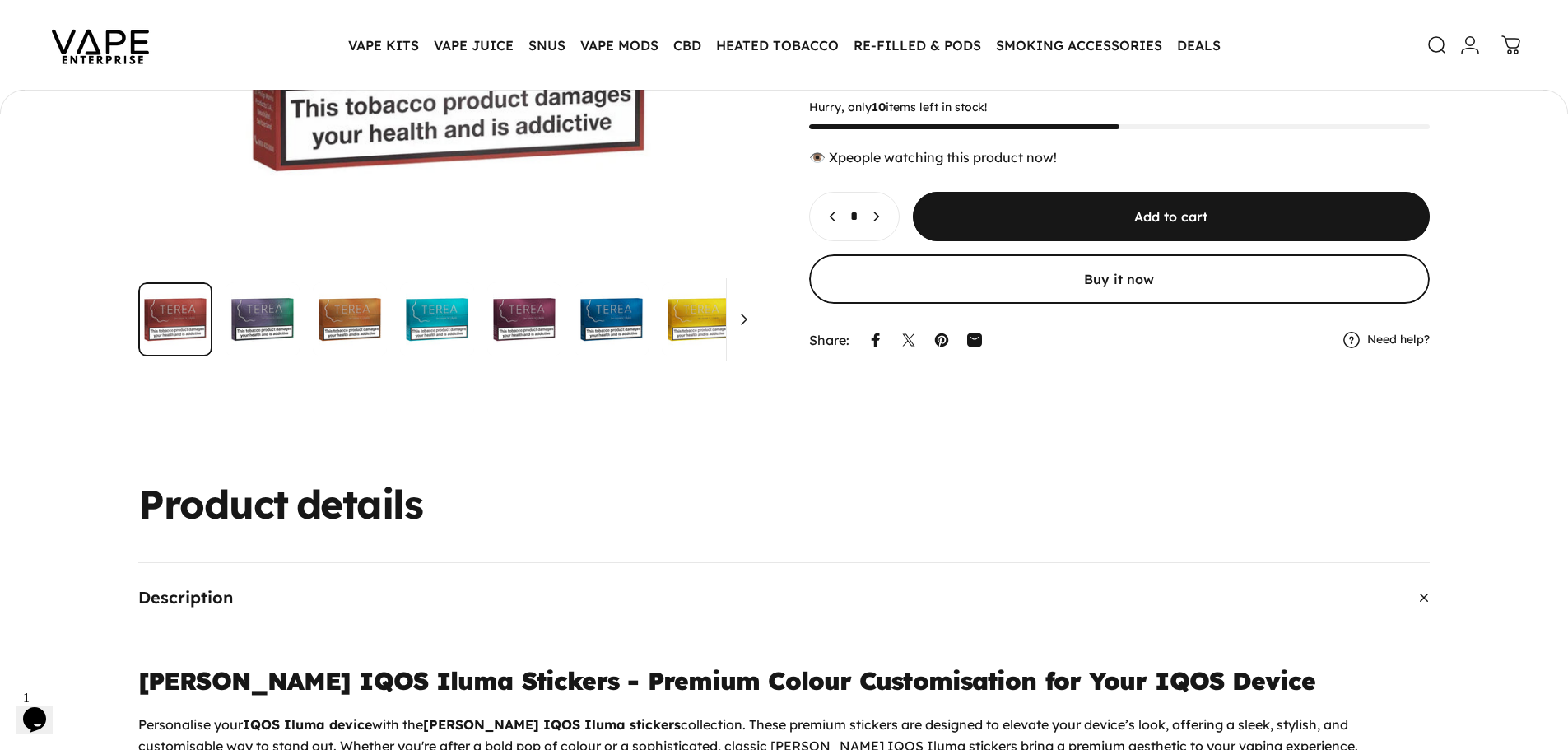
click at [272, 322] on img "Go to item" at bounding box center [262, 319] width 74 height 74
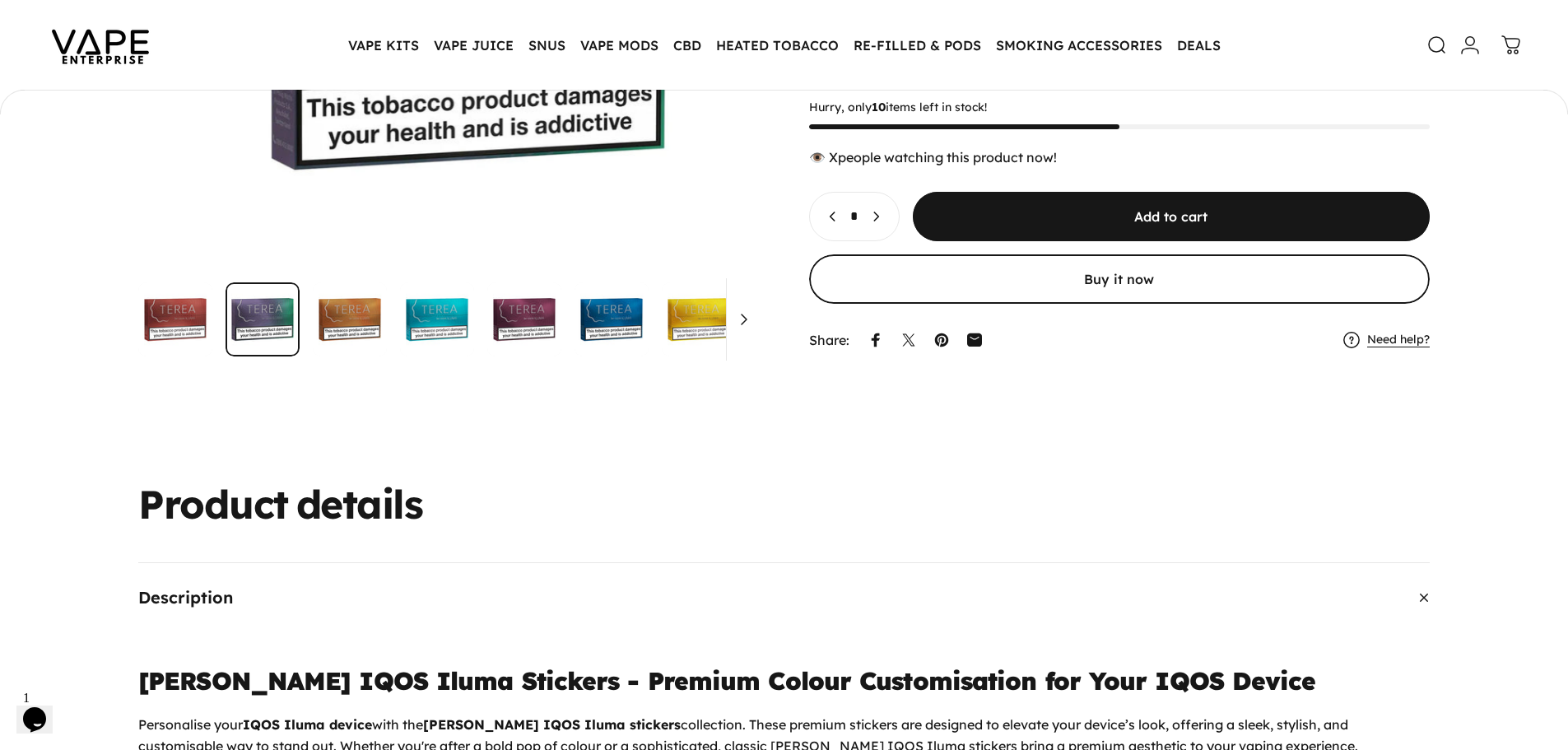
click at [371, 320] on img "Go to item" at bounding box center [349, 319] width 74 height 74
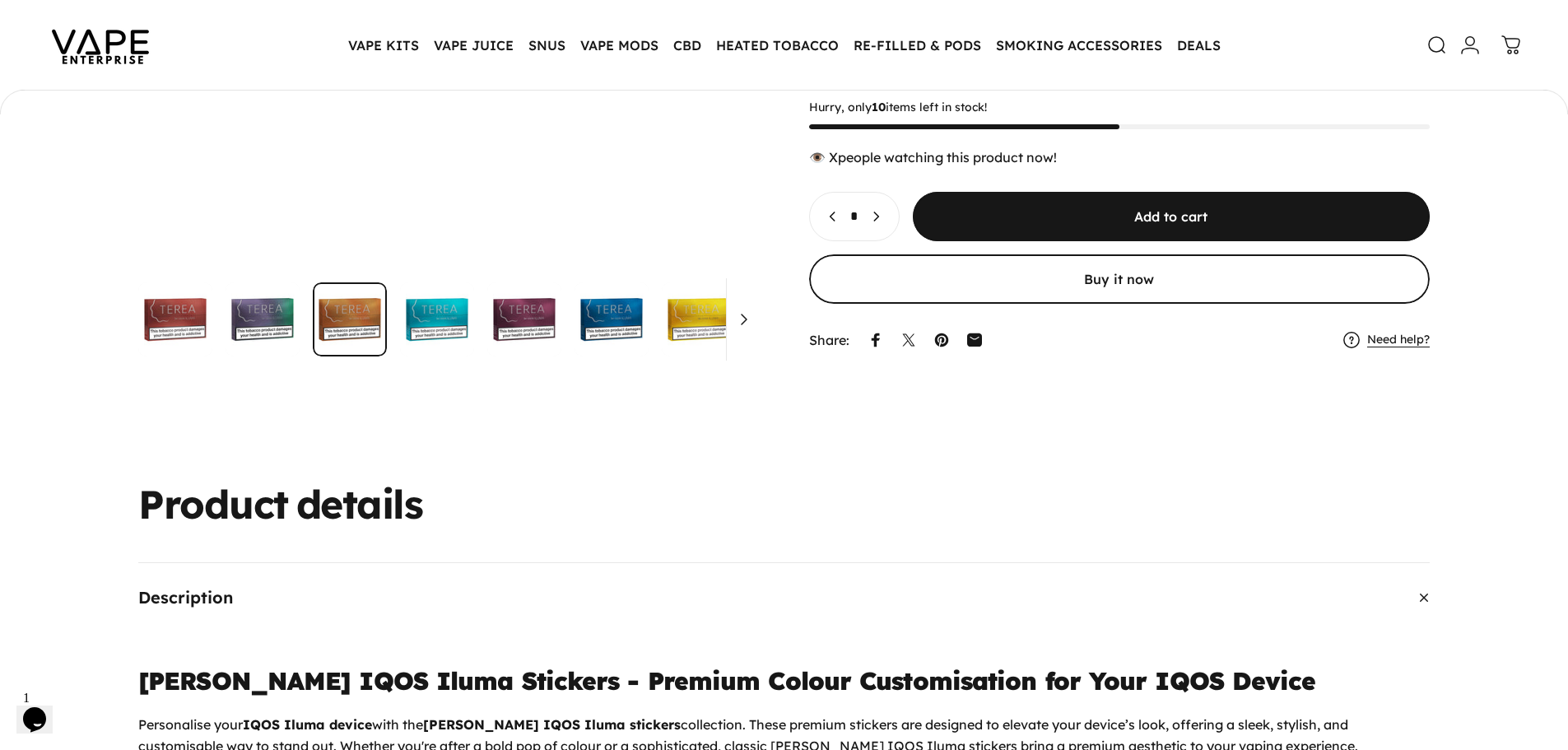
click at [493, 338] on img "Go to item" at bounding box center [523, 319] width 74 height 74
click at [446, 338] on img "Go to item" at bounding box center [436, 319] width 74 height 74
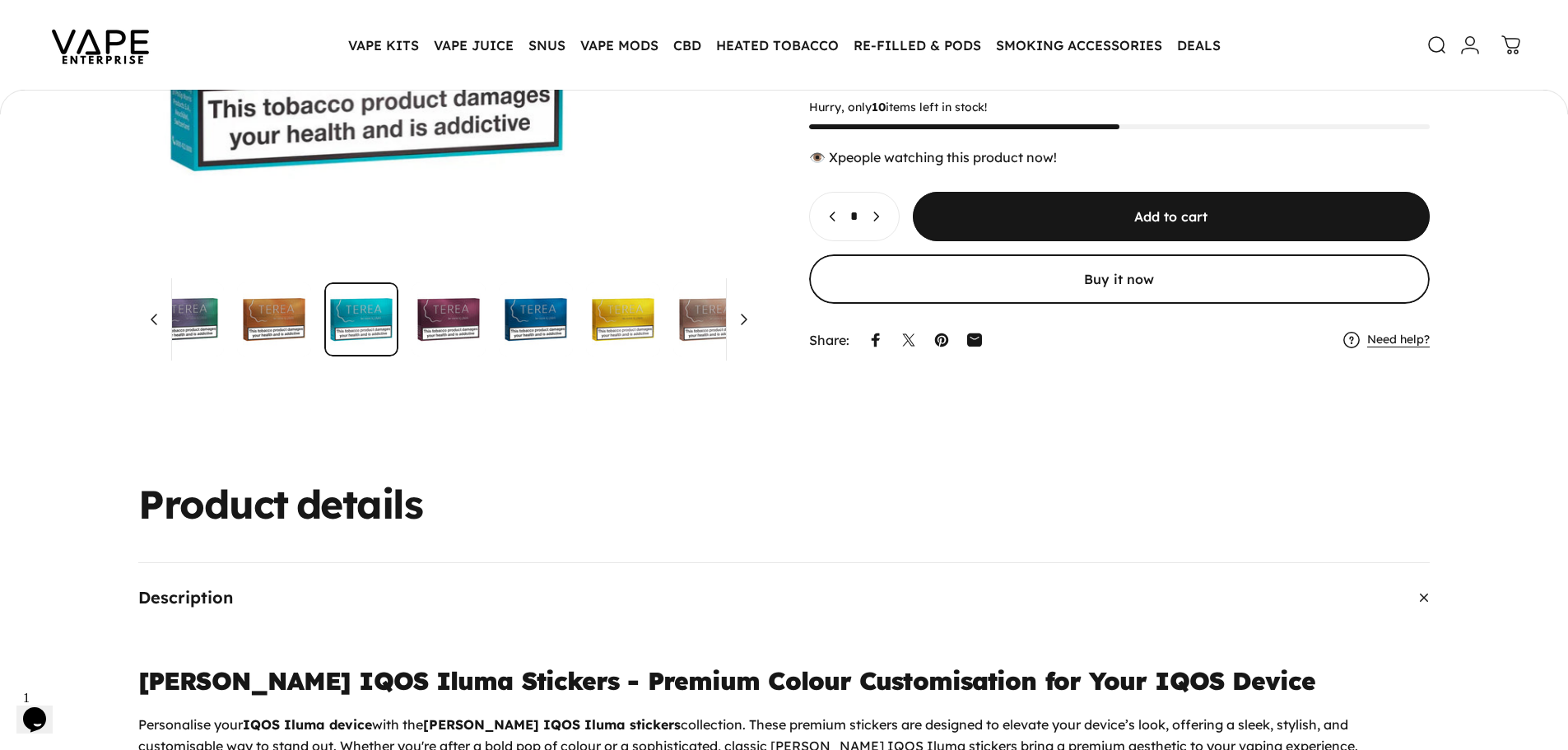
scroll to position [0, 1863]
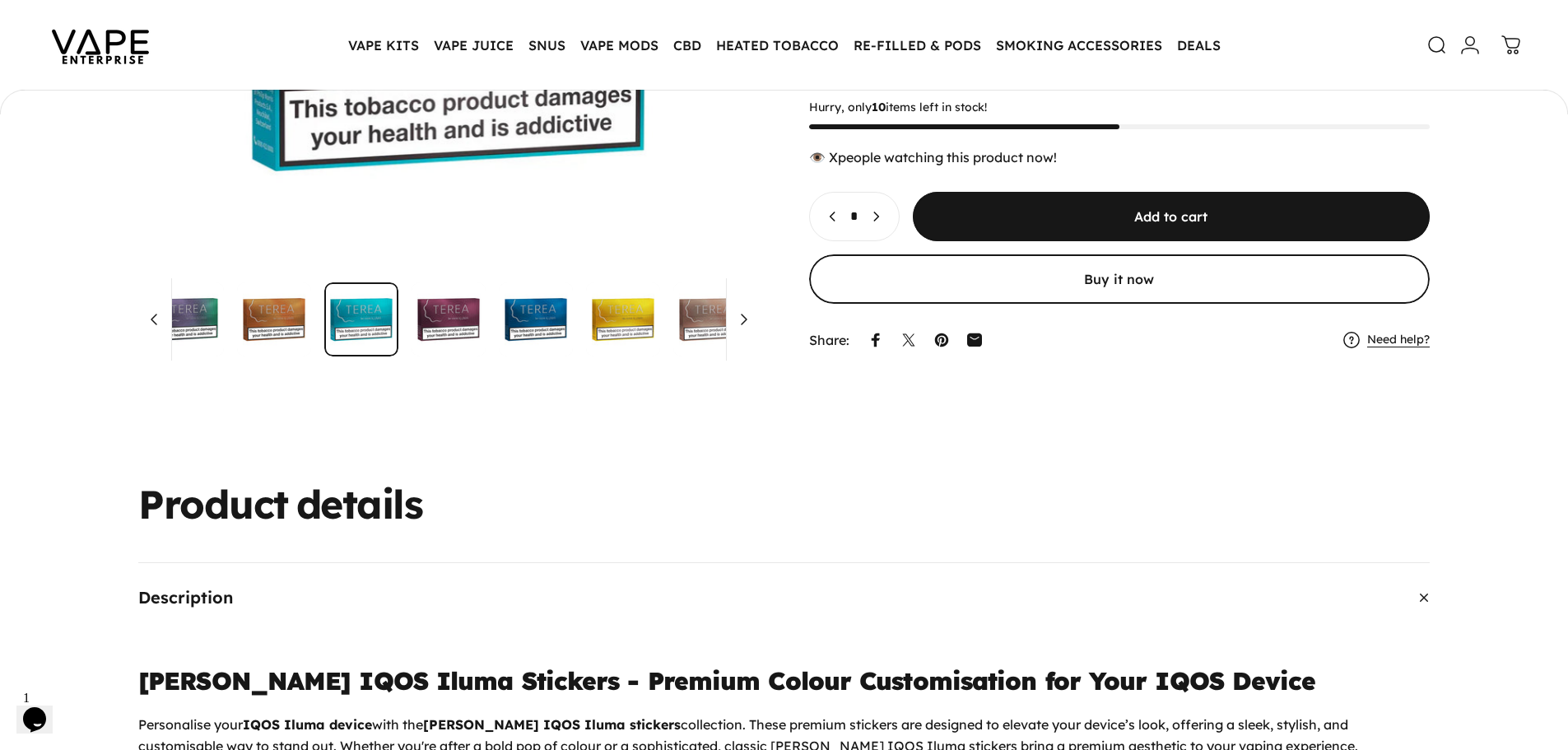
click at [571, 326] on img "Go to item" at bounding box center [535, 319] width 74 height 74
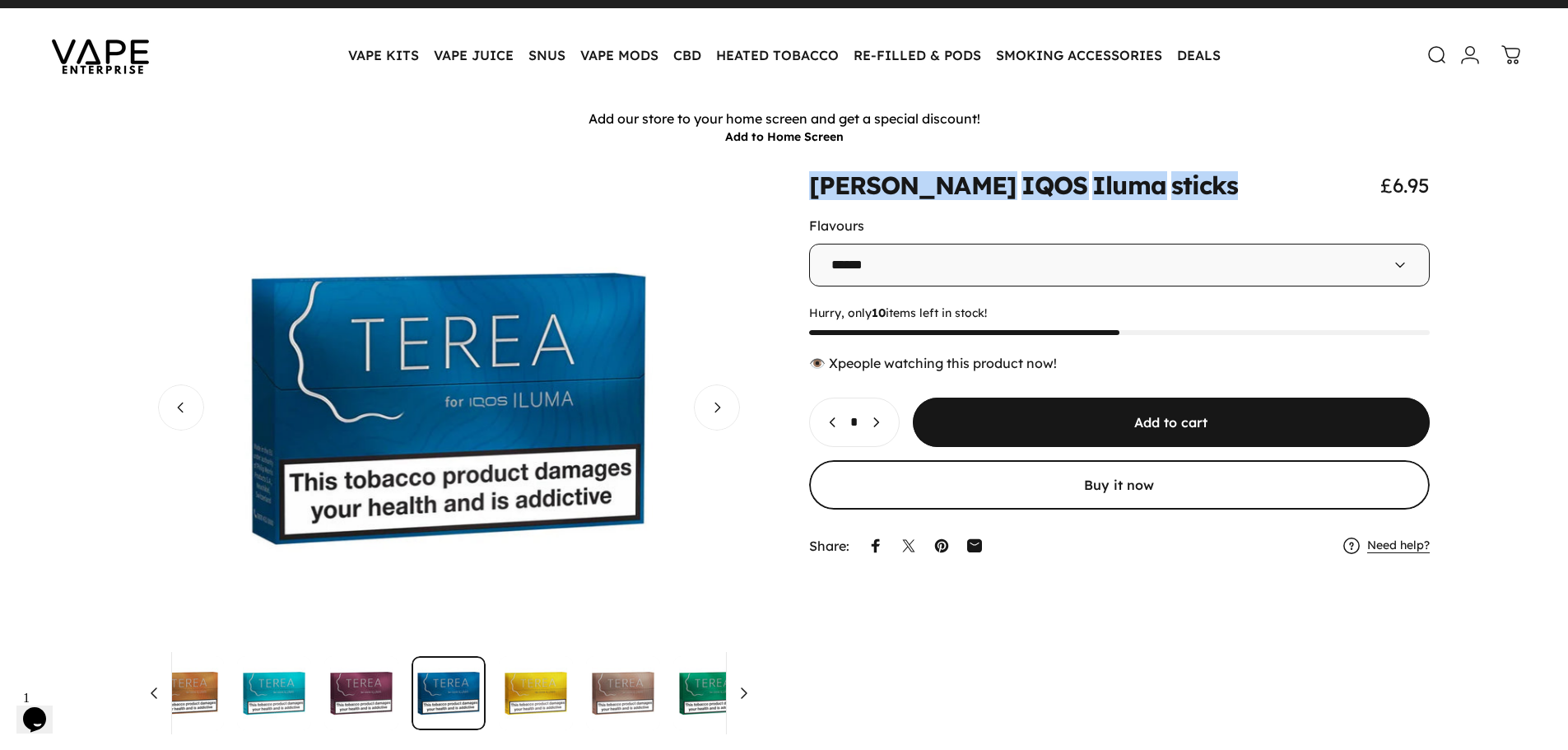
scroll to position [0, 0]
